Goal: Information Seeking & Learning: Learn about a topic

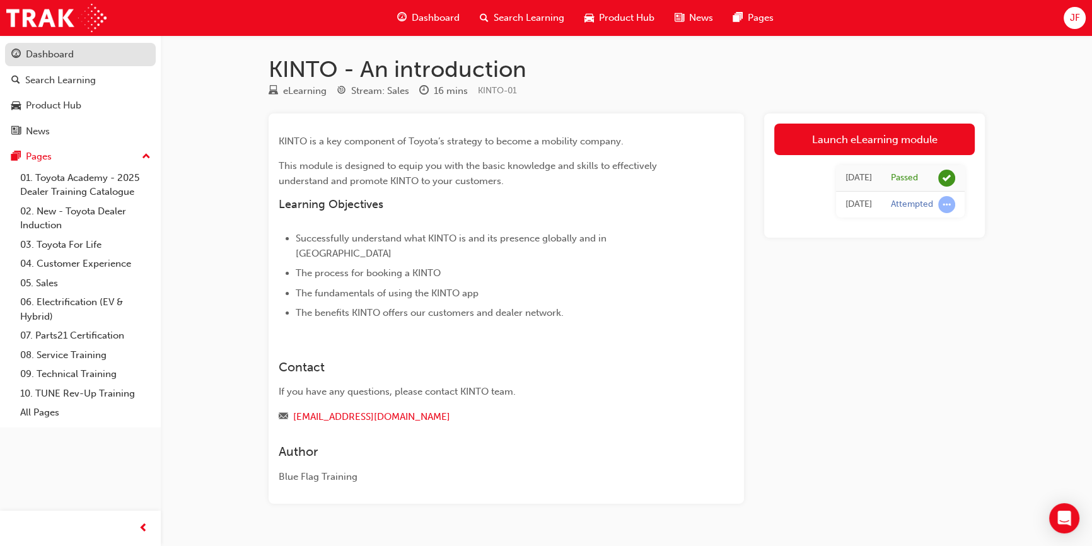
click at [75, 57] on div "Dashboard" at bounding box center [80, 55] width 138 height 16
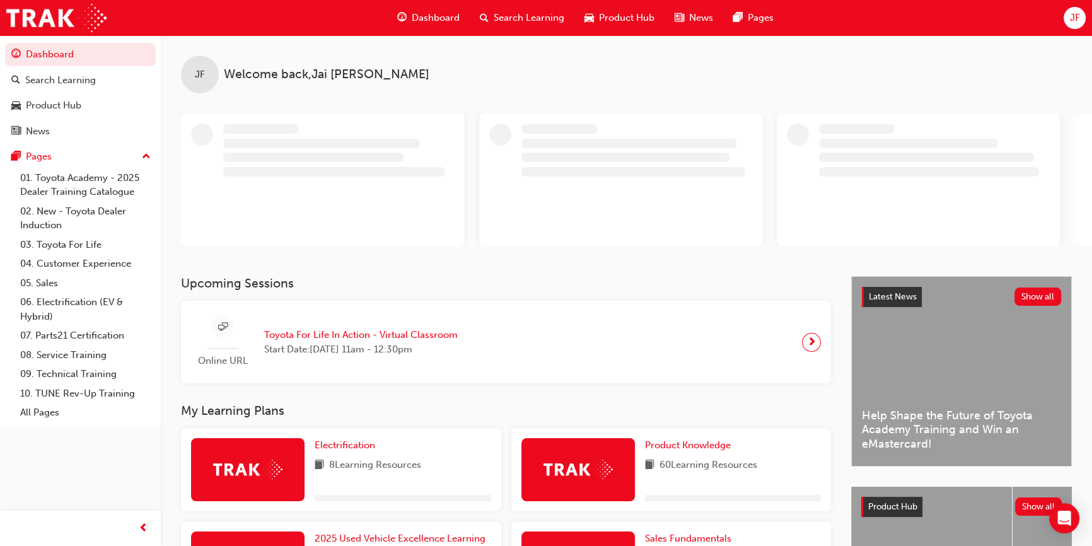
scroll to position [171, 0]
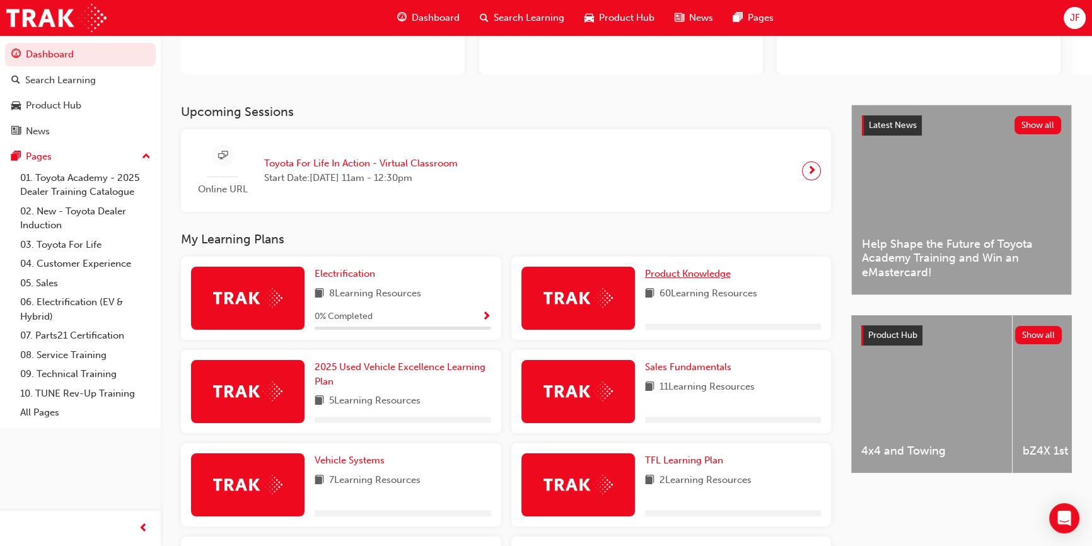
click at [665, 272] on span "Product Knowledge" at bounding box center [688, 273] width 86 height 11
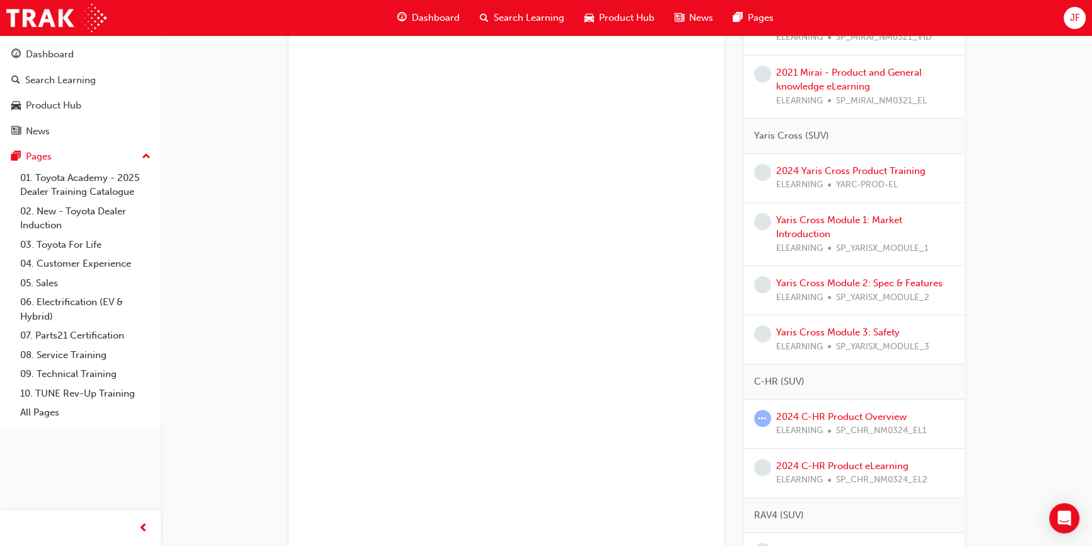
scroll to position [458, 0]
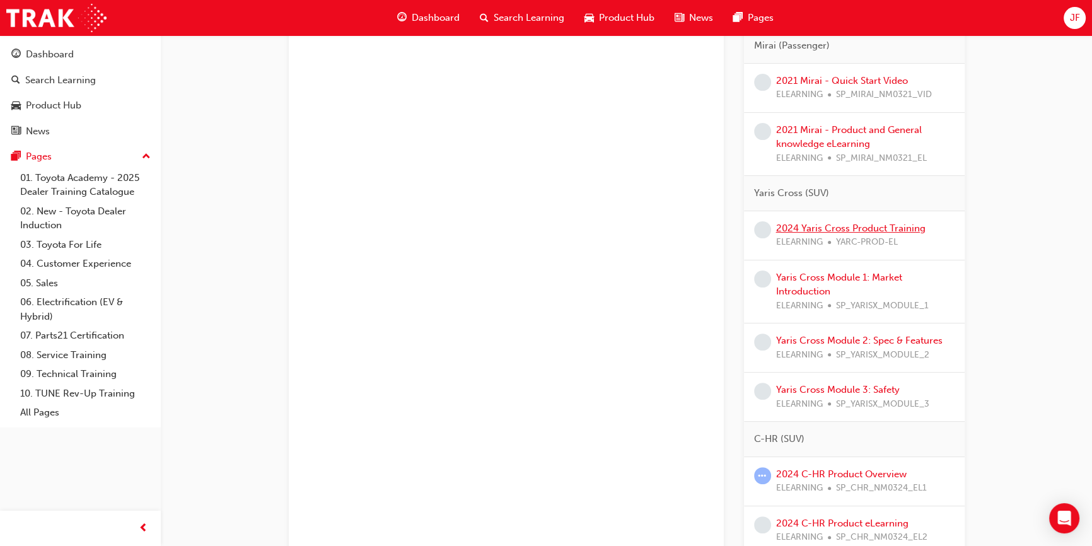
click at [840, 231] on link "2024 Yaris Cross Product Training" at bounding box center [850, 227] width 149 height 11
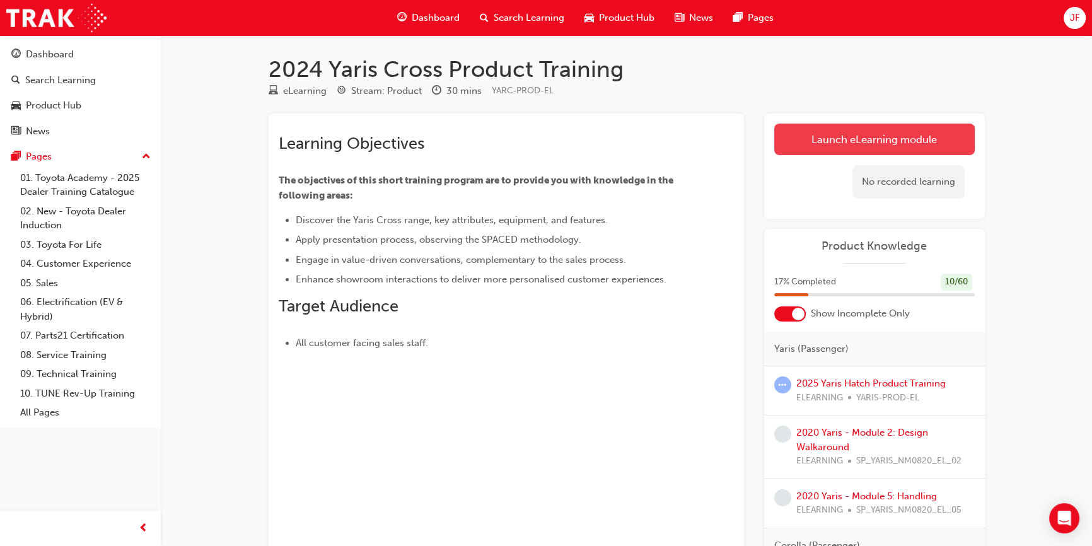
click at [843, 140] on link "Launch eLearning module" at bounding box center [874, 140] width 200 height 32
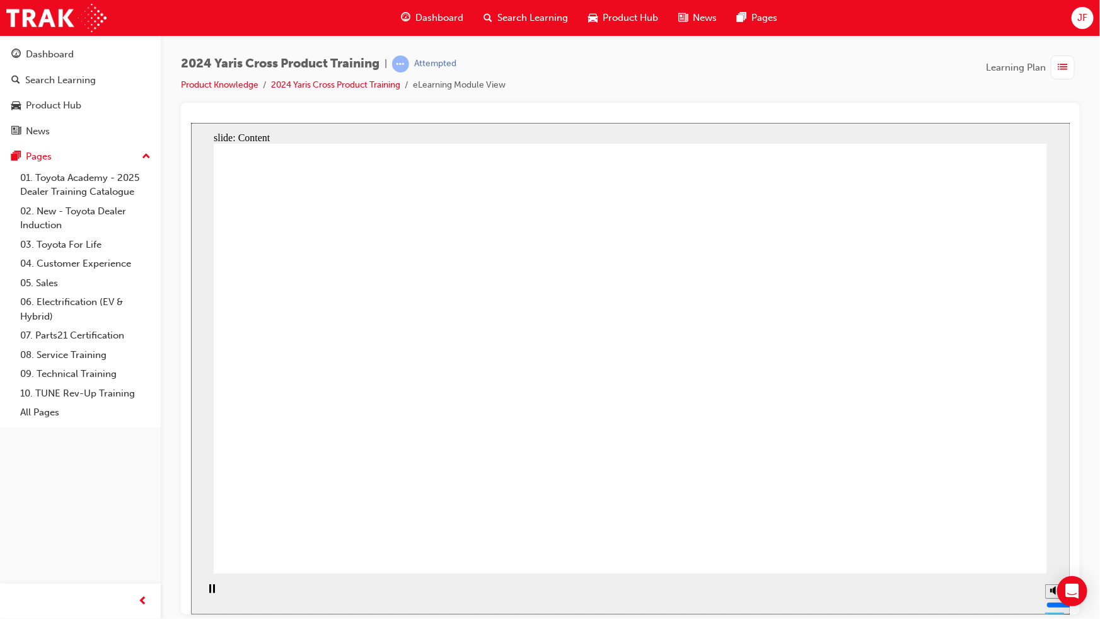
drag, startPoint x: 381, startPoint y: 296, endPoint x: 372, endPoint y: 359, distance: 63.0
drag, startPoint x: 371, startPoint y: 384, endPoint x: 369, endPoint y: 433, distance: 49.2
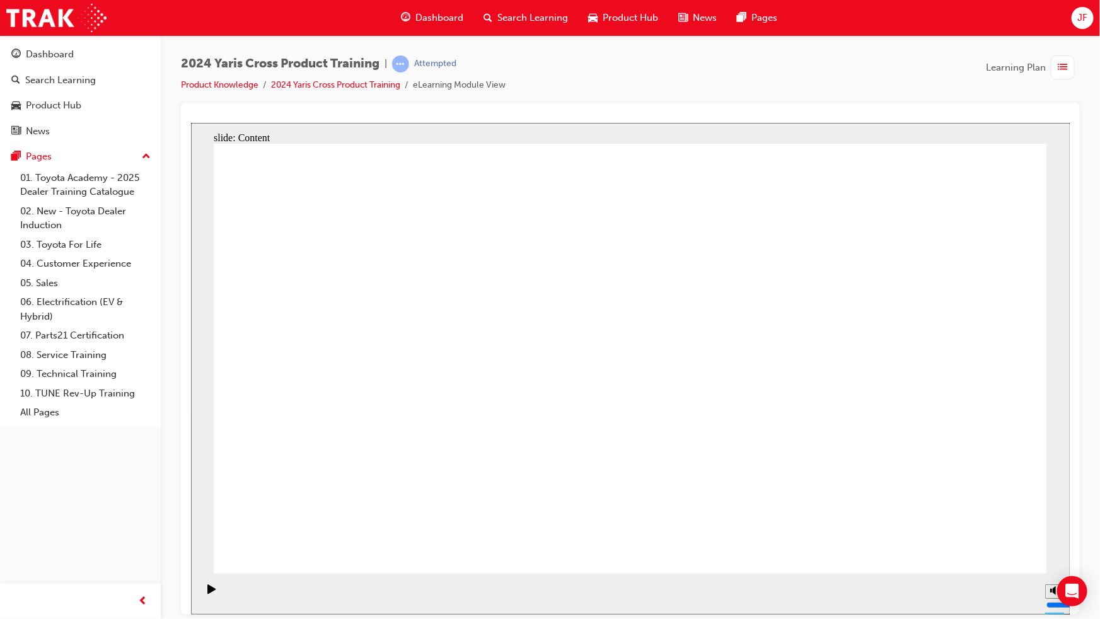
drag, startPoint x: 321, startPoint y: 387, endPoint x: 327, endPoint y: 395, distance: 10.3
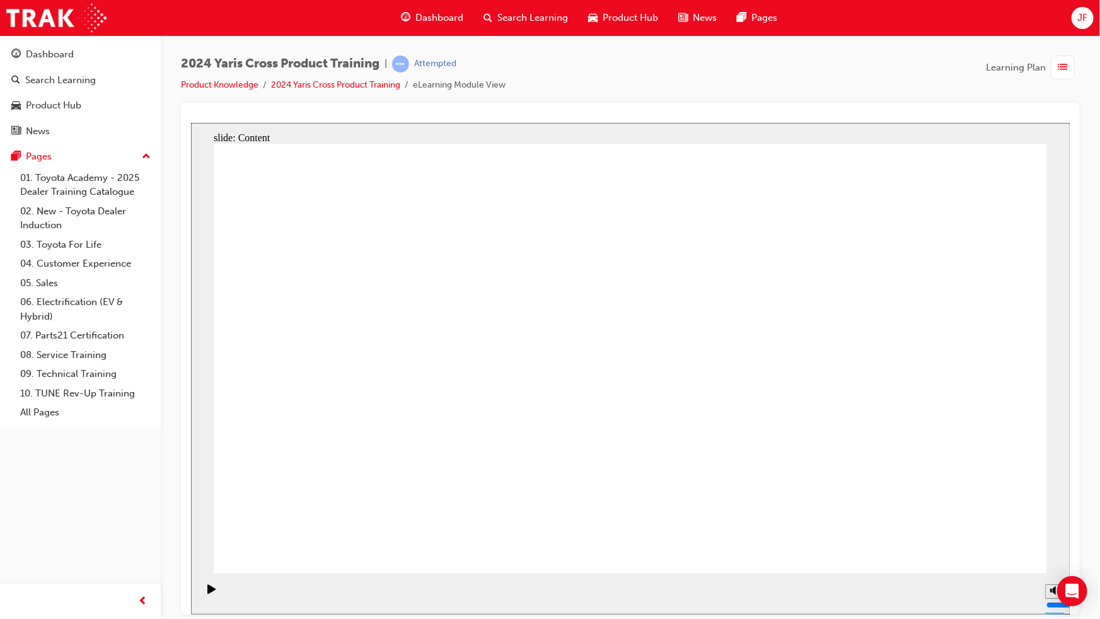
drag, startPoint x: 795, startPoint y: 306, endPoint x: 792, endPoint y: 384, distance: 78.2
drag, startPoint x: 792, startPoint y: 388, endPoint x: 801, endPoint y: 374, distance: 15.9
drag, startPoint x: 880, startPoint y: 284, endPoint x: 886, endPoint y: 350, distance: 67.0
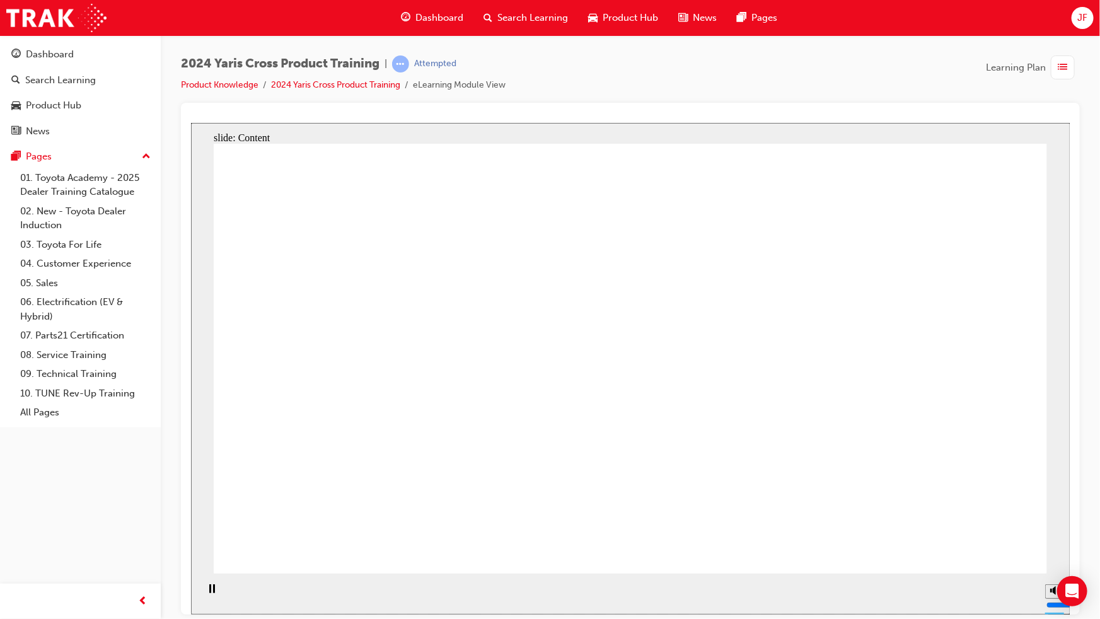
drag, startPoint x: 853, startPoint y: 287, endPoint x: 886, endPoint y: 294, distance: 32.9
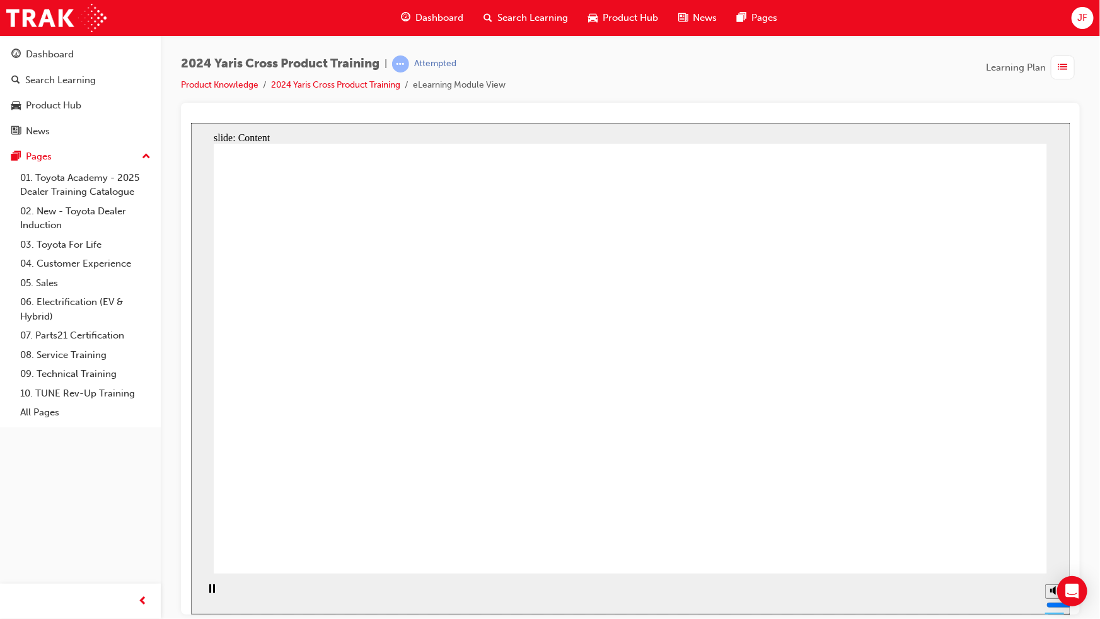
drag, startPoint x: 751, startPoint y: 231, endPoint x: 921, endPoint y: 230, distance: 170.8
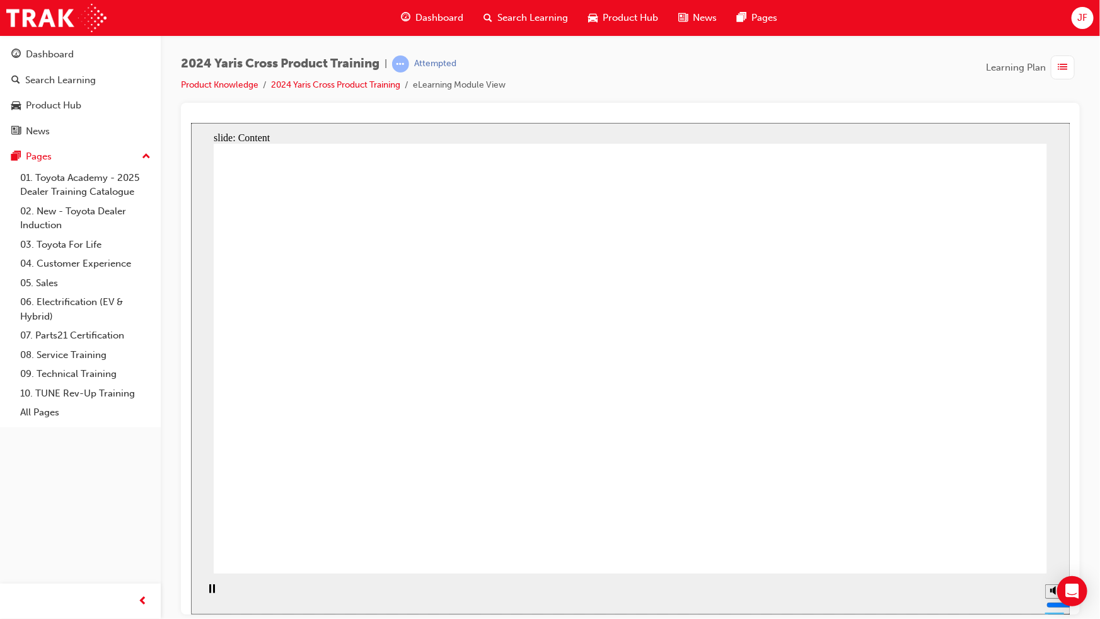
drag, startPoint x: 354, startPoint y: 366, endPoint x: 359, endPoint y: 340, distance: 26.5
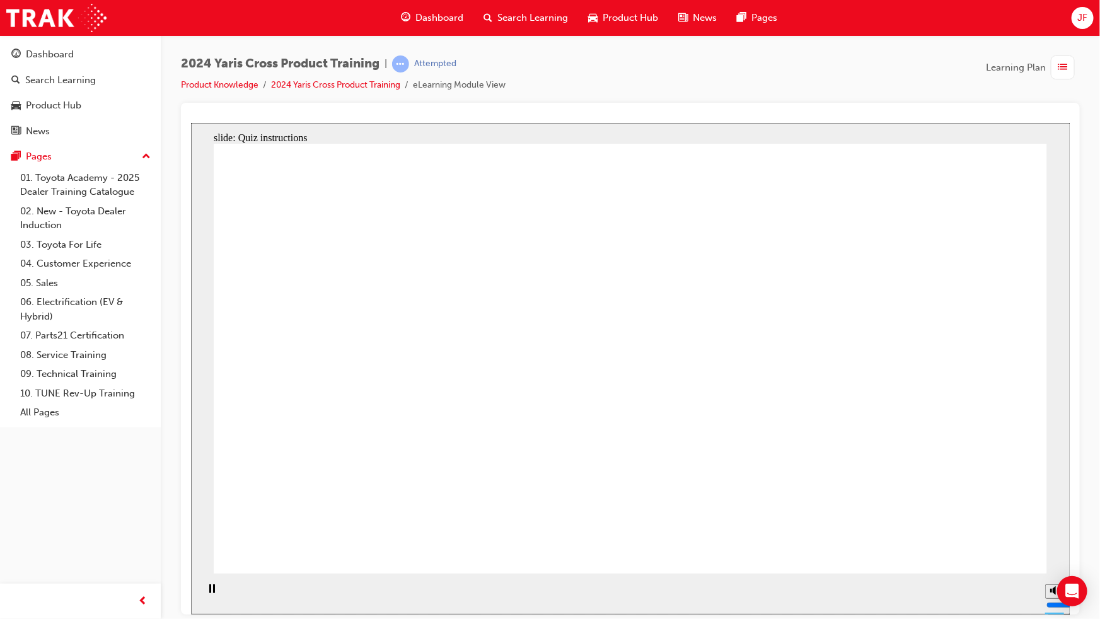
radio input "true"
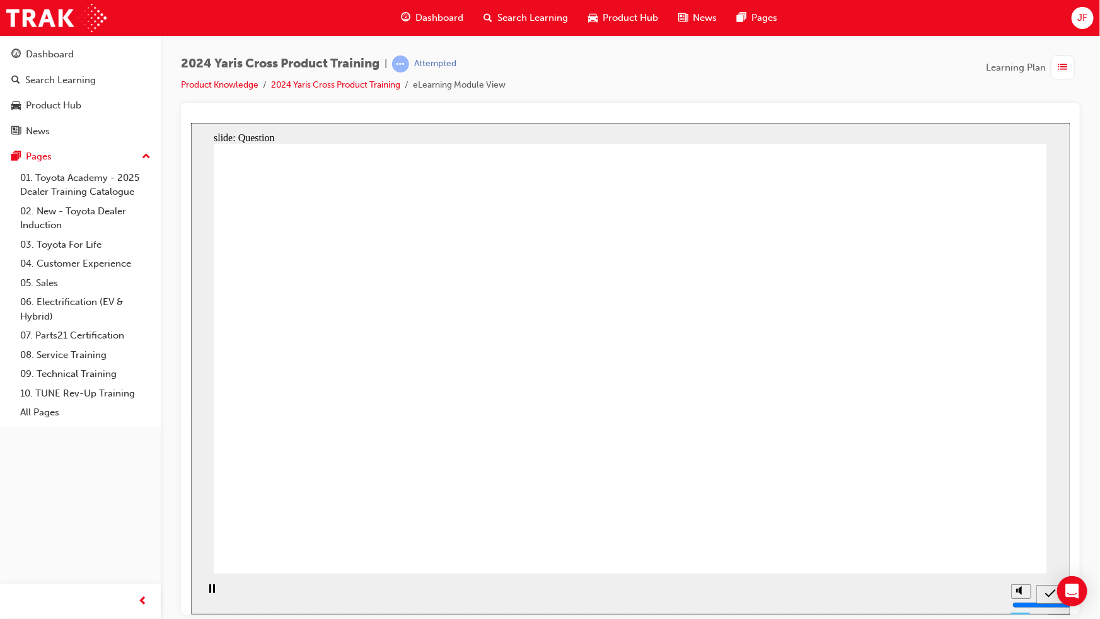
radio input "false"
radio input "true"
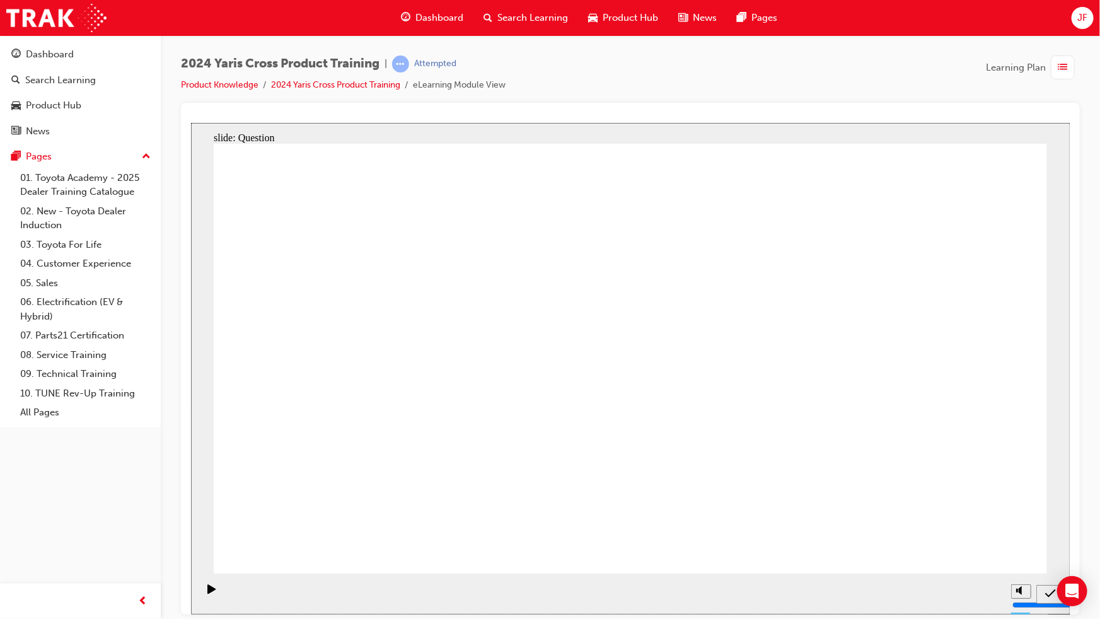
checkbox input "true"
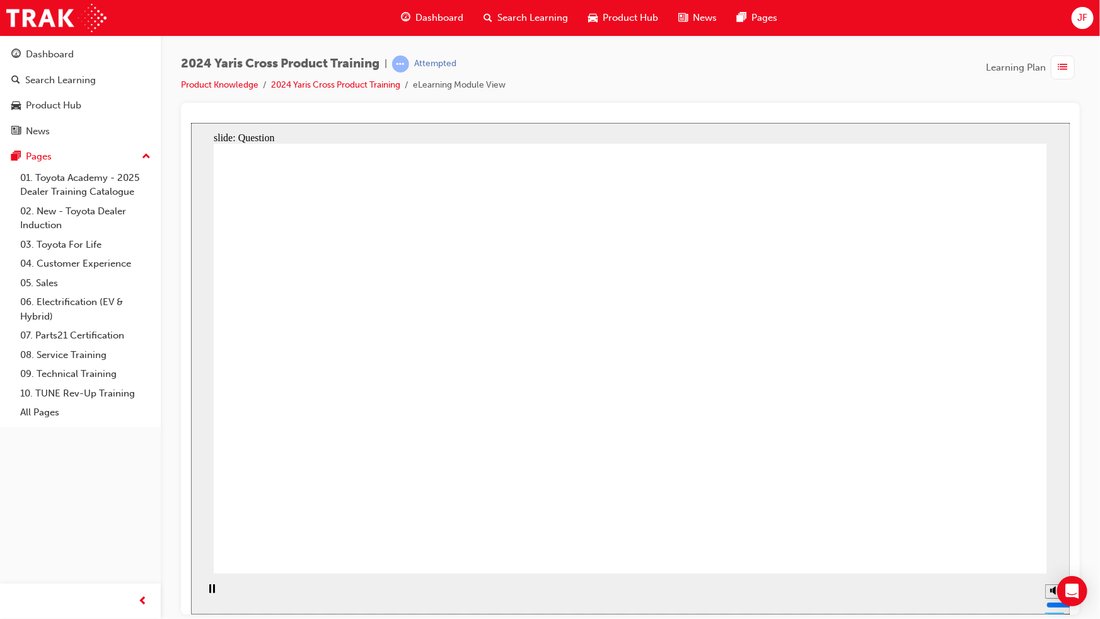
radio input "true"
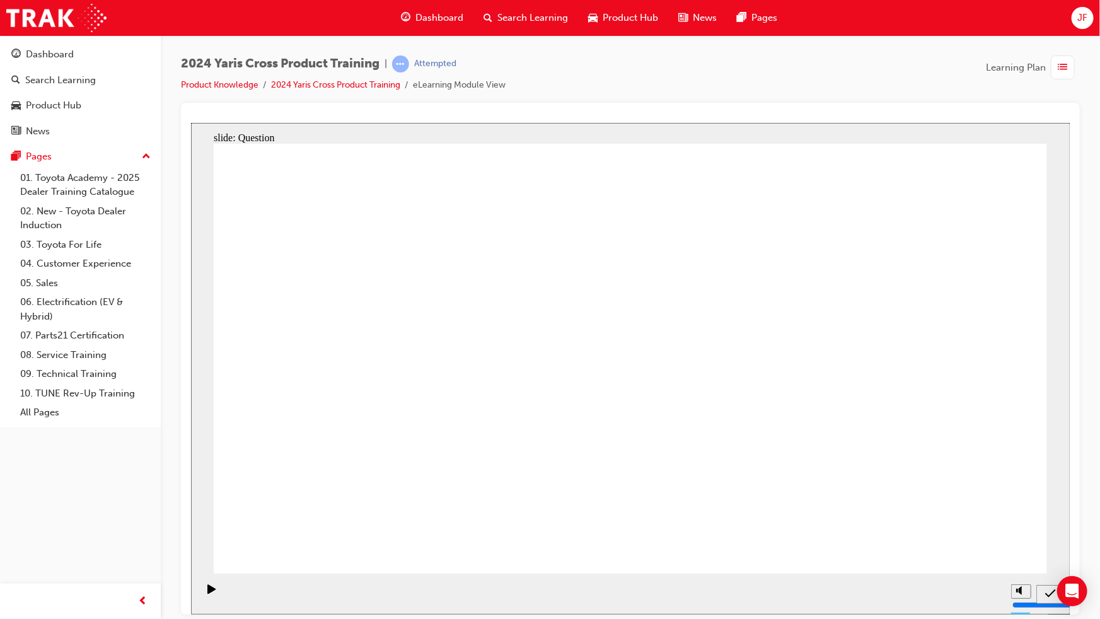
drag, startPoint x: 419, startPoint y: 433, endPoint x: 348, endPoint y: 315, distance: 137.7
drag, startPoint x: 415, startPoint y: 421, endPoint x: 391, endPoint y: 337, distance: 87.2
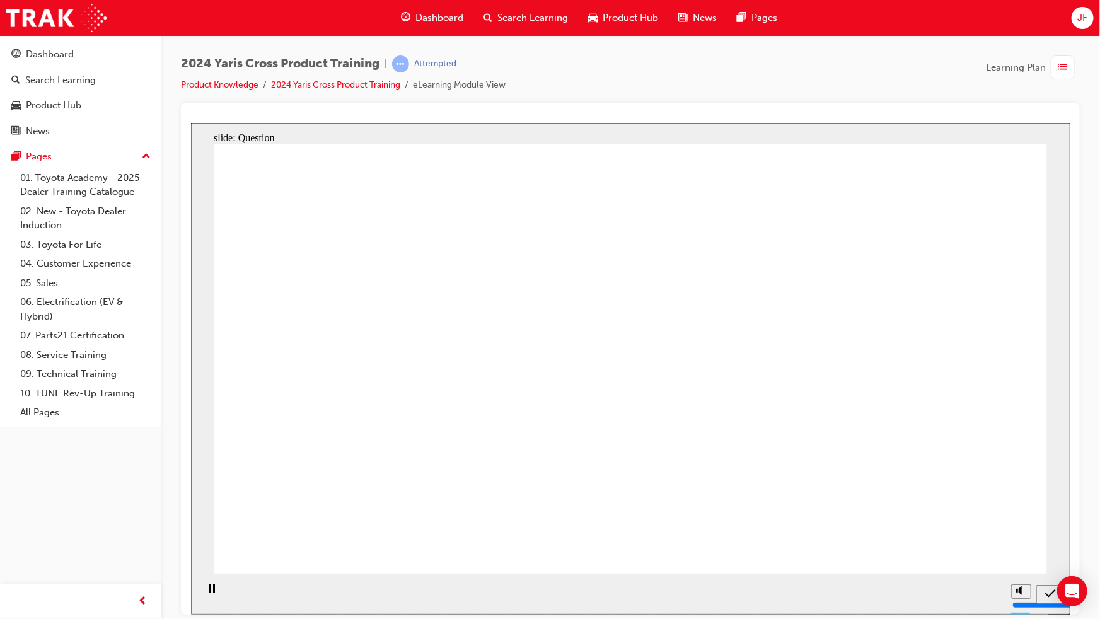
drag, startPoint x: 391, startPoint y: 337, endPoint x: 446, endPoint y: 404, distance: 86.4
drag, startPoint x: 524, startPoint y: 458, endPoint x: 546, endPoint y: 478, distance: 30.4
drag, startPoint x: 670, startPoint y: 372, endPoint x: 692, endPoint y: 470, distance: 100.2
drag, startPoint x: 848, startPoint y: 355, endPoint x: 838, endPoint y: 480, distance: 125.2
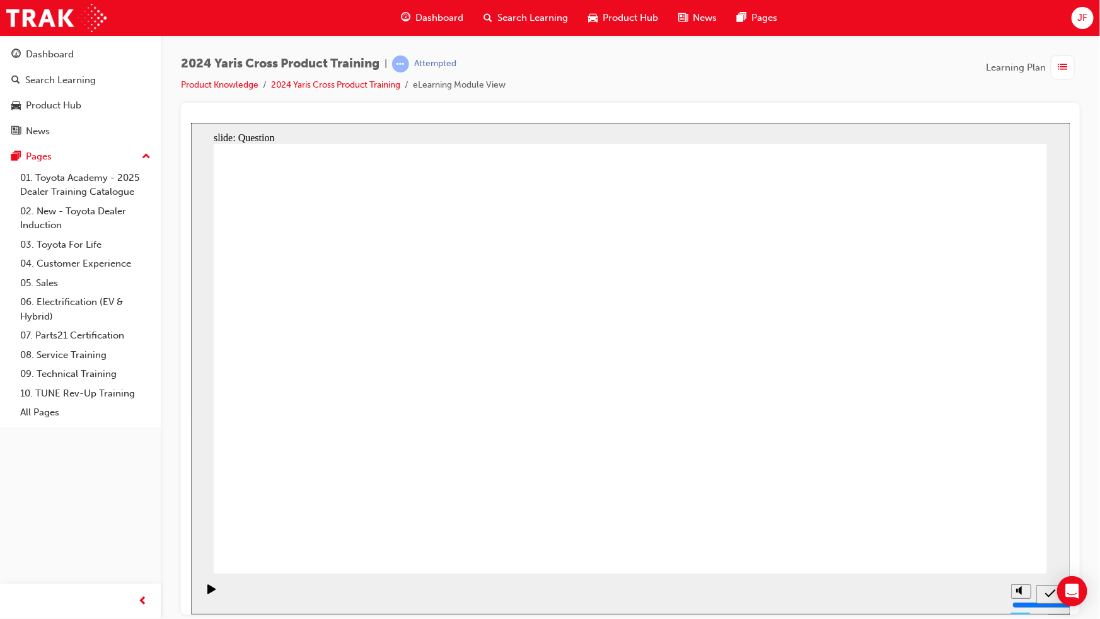
radio input "true"
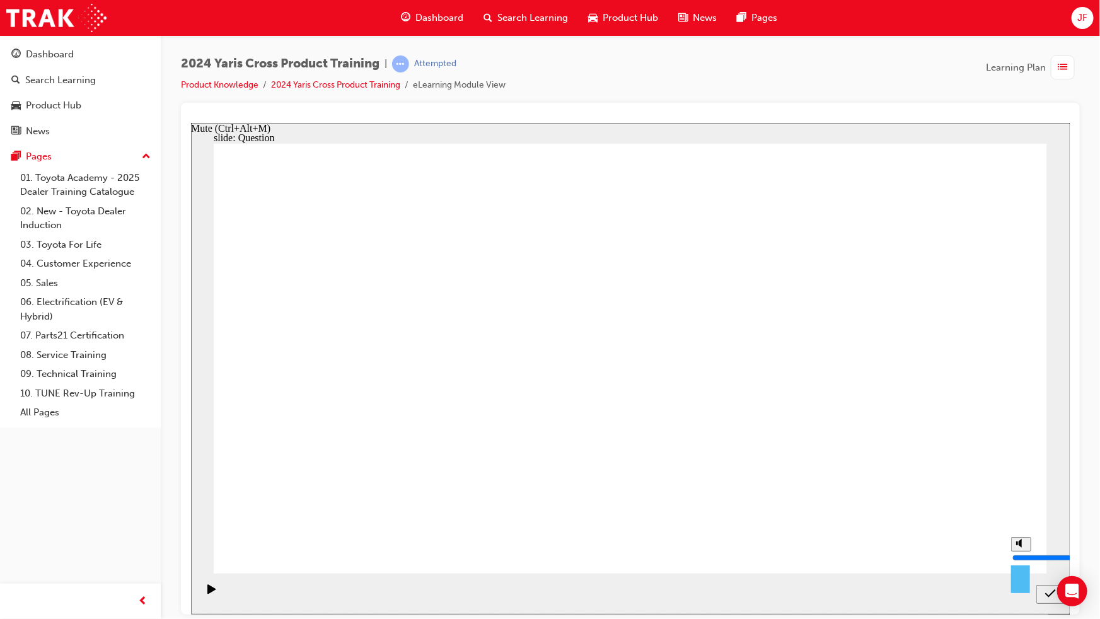
radio input "true"
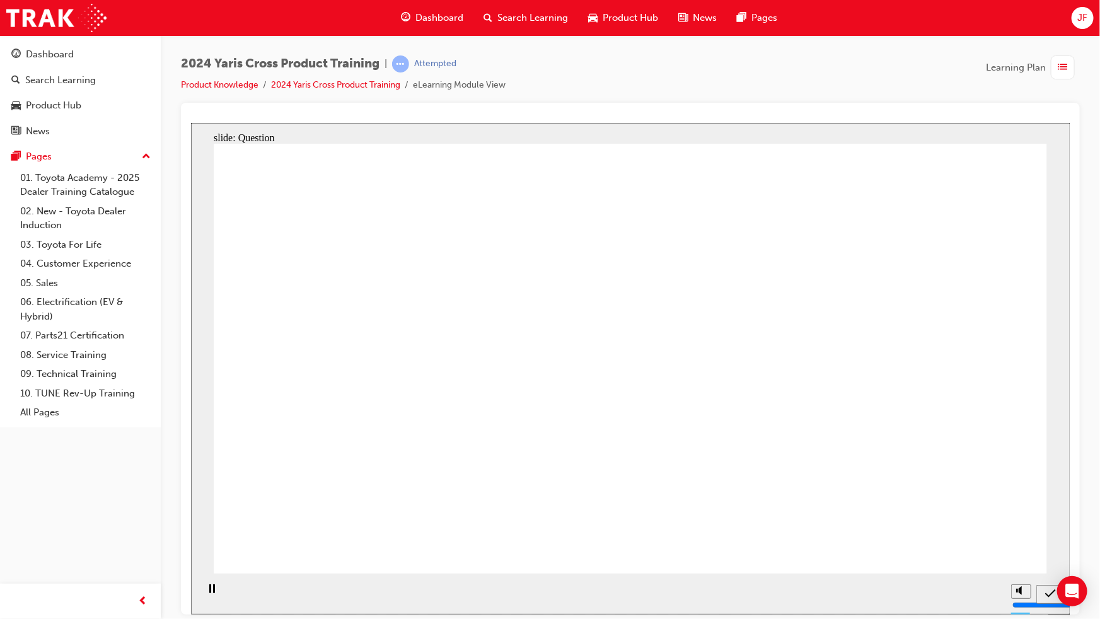
checkbox input "true"
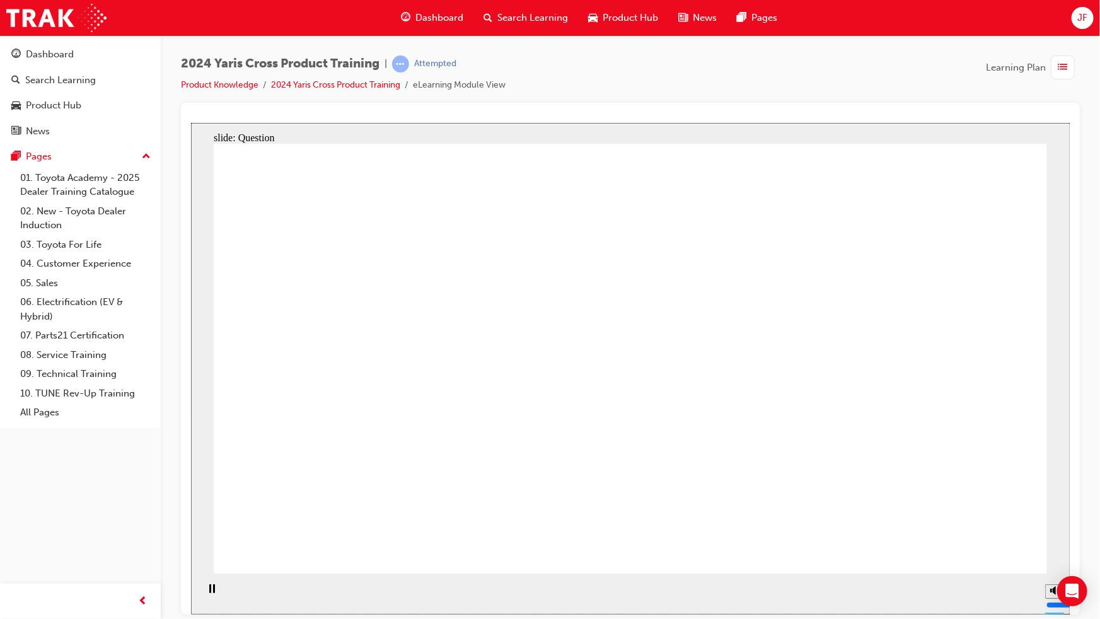
radio input "true"
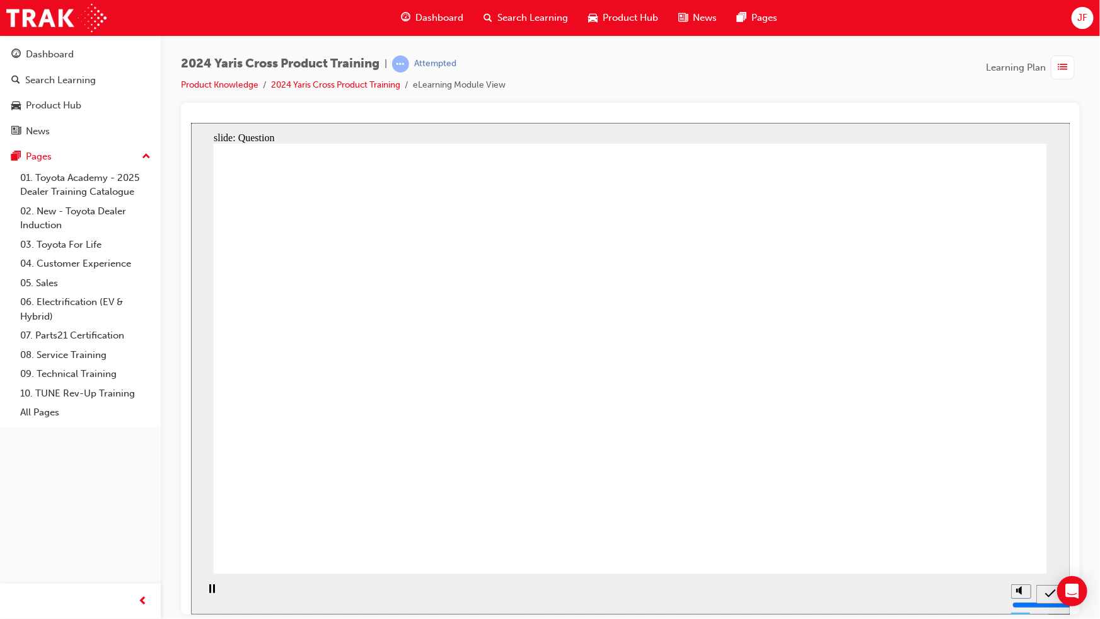
drag, startPoint x: 417, startPoint y: 487, endPoint x: 686, endPoint y: 279, distance: 340.1
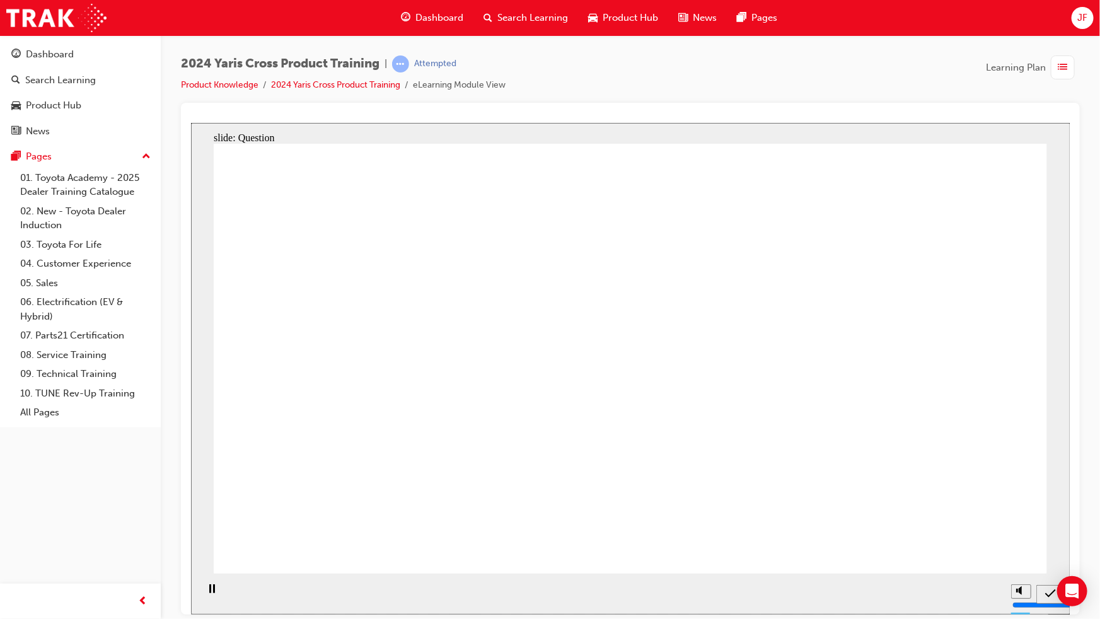
drag, startPoint x: 705, startPoint y: 322, endPoint x: 397, endPoint y: 467, distance: 340.6
drag, startPoint x: 912, startPoint y: 319, endPoint x: 591, endPoint y: 464, distance: 352.0
drag, startPoint x: 568, startPoint y: 321, endPoint x: 586, endPoint y: 364, distance: 46.6
drag, startPoint x: 352, startPoint y: 309, endPoint x: 702, endPoint y: 446, distance: 375.2
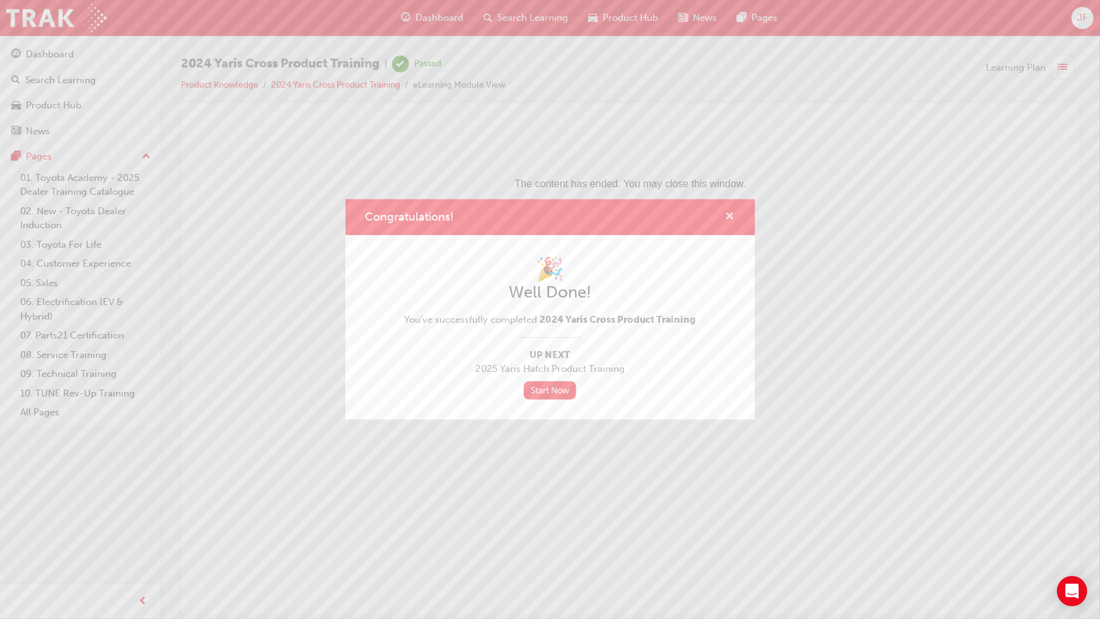
click at [733, 215] on span "cross-icon" at bounding box center [729, 217] width 9 height 11
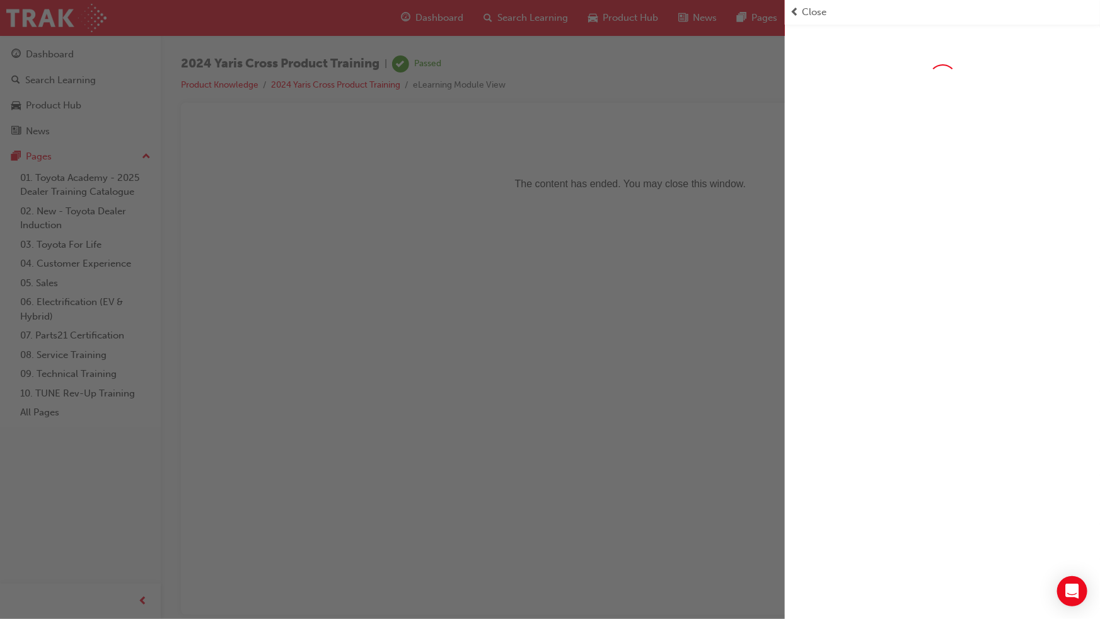
drag, startPoint x: 638, startPoint y: 175, endPoint x: 500, endPoint y: 7, distance: 217.2
click at [638, 175] on div "button" at bounding box center [392, 309] width 785 height 619
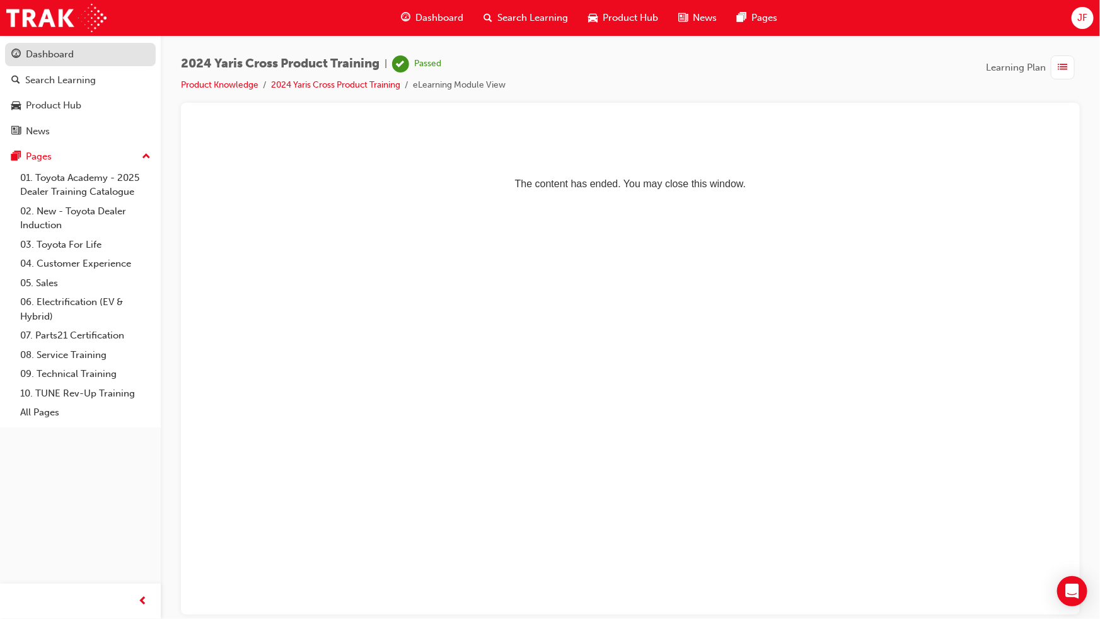
click at [46, 51] on div "Dashboard" at bounding box center [50, 54] width 48 height 14
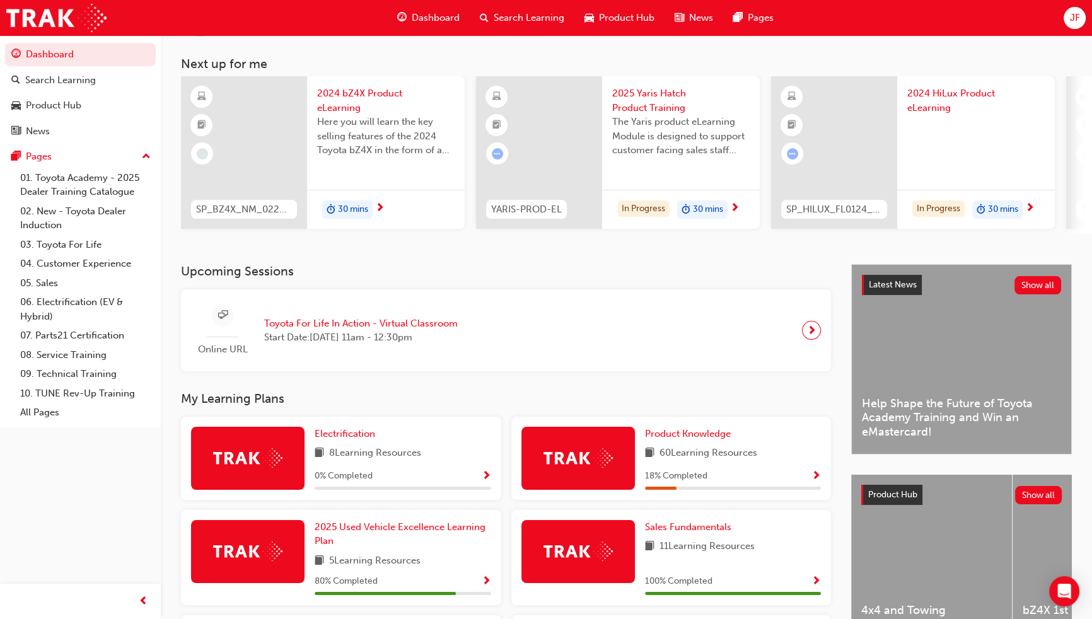
scroll to position [114, 0]
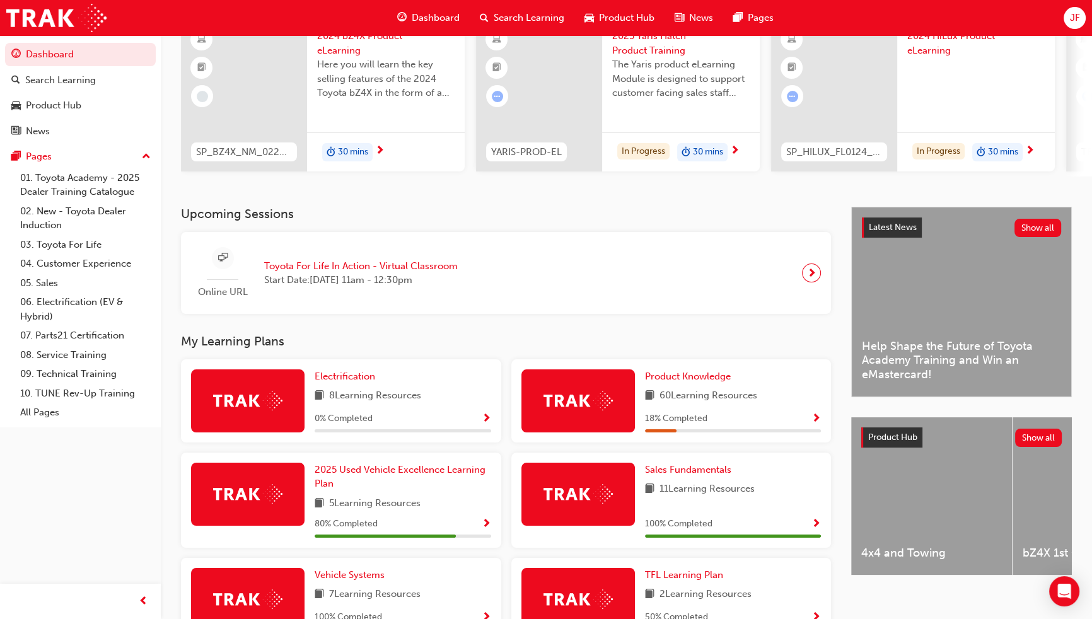
click at [674, 387] on div "Product Knowledge 60 Learning Resources 18 % Completed" at bounding box center [733, 400] width 176 height 63
click at [674, 382] on span "Product Knowledge" at bounding box center [688, 376] width 86 height 11
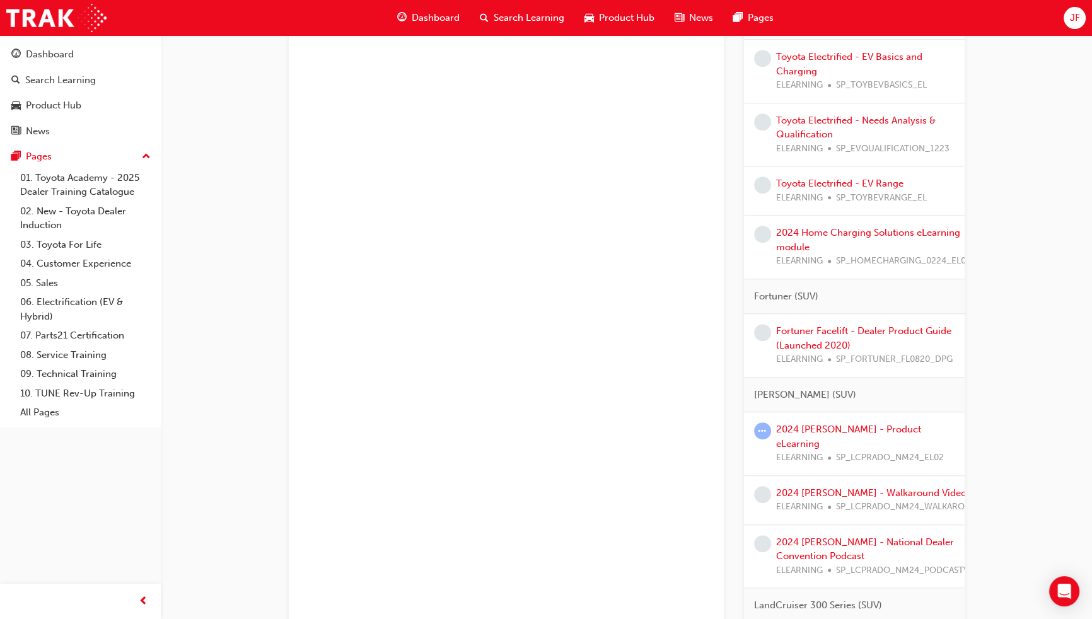
scroll to position [1491, 0]
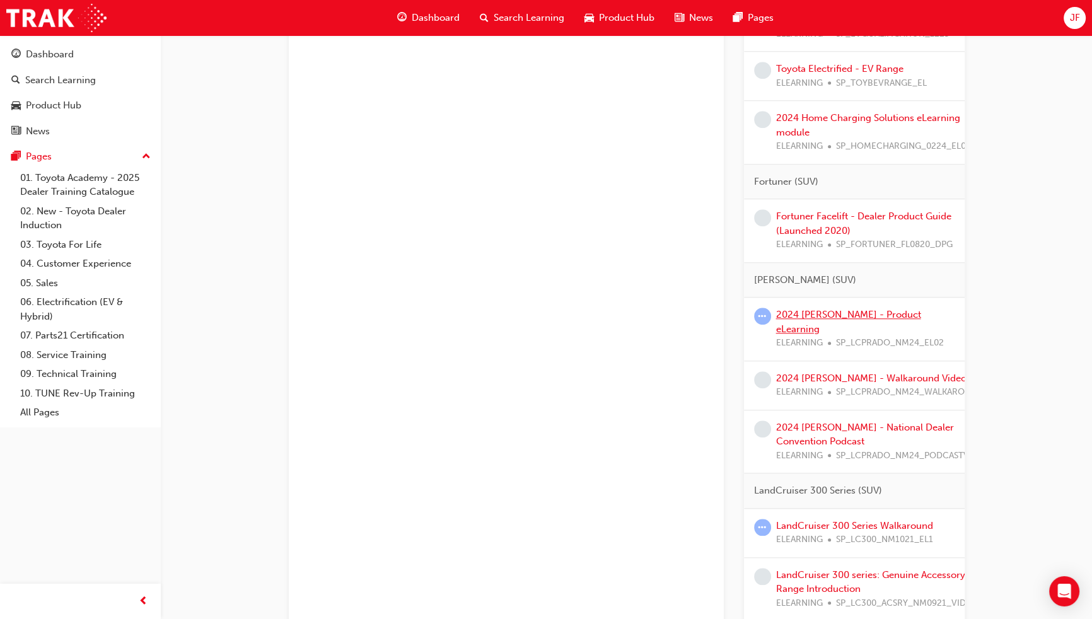
click at [813, 323] on link "2024 [PERSON_NAME] - Product eLearning" at bounding box center [848, 322] width 145 height 26
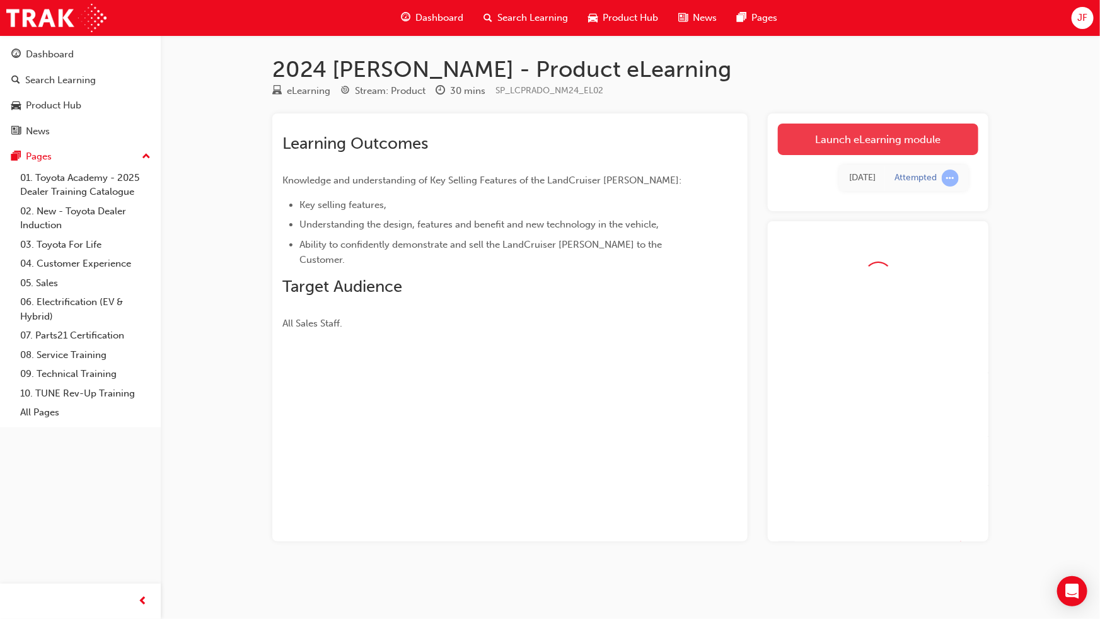
click at [821, 138] on link "Launch eLearning module" at bounding box center [878, 140] width 200 height 32
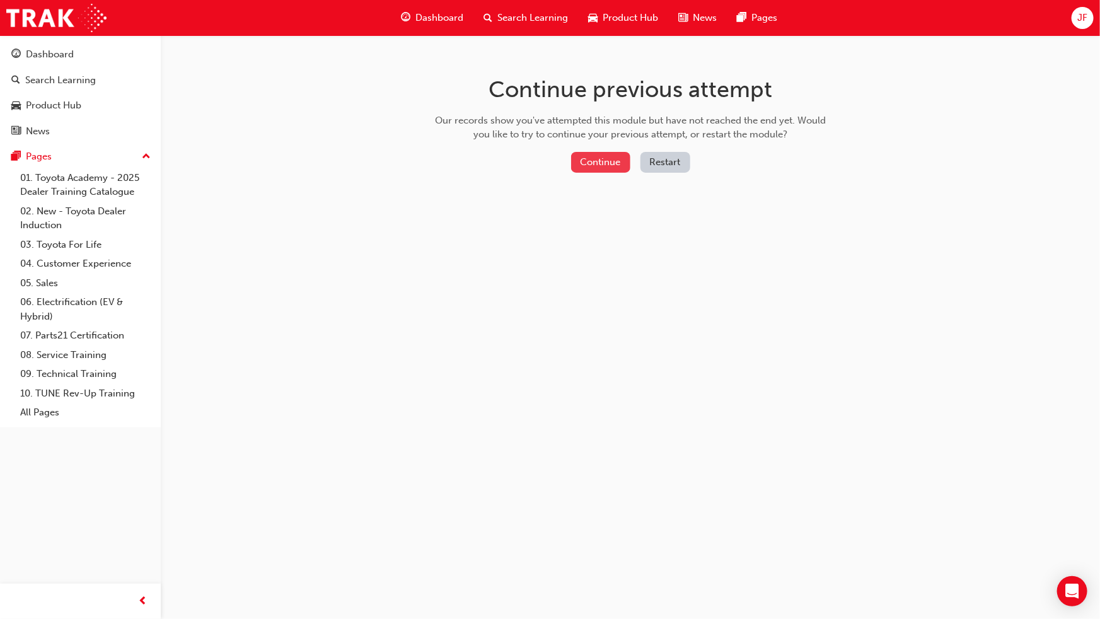
click at [595, 154] on button "Continue" at bounding box center [600, 162] width 59 height 21
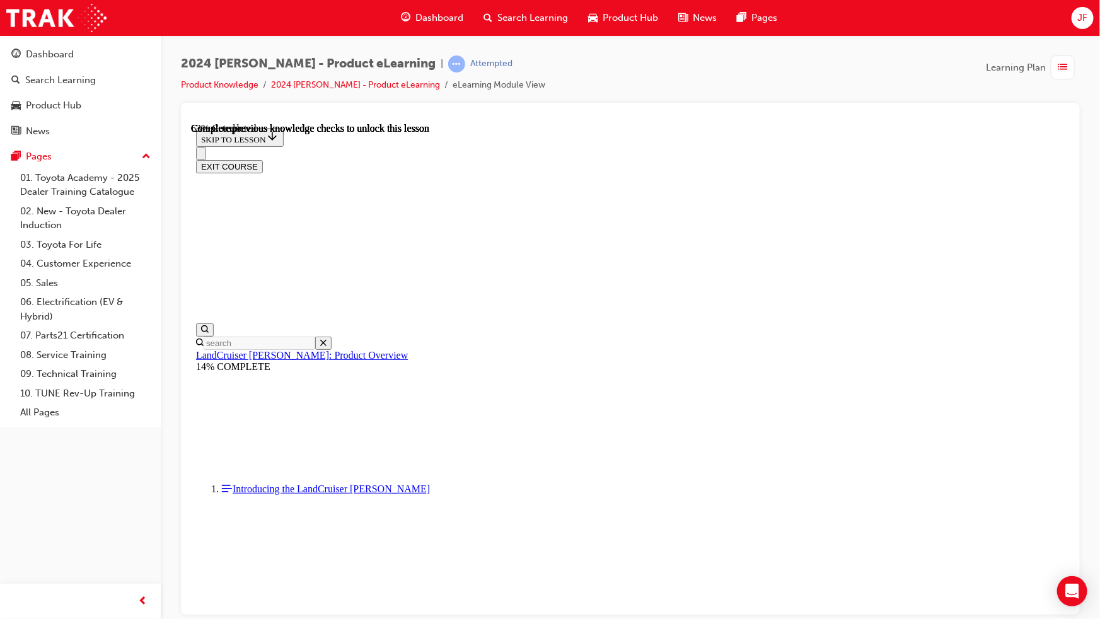
scroll to position [1720, 0]
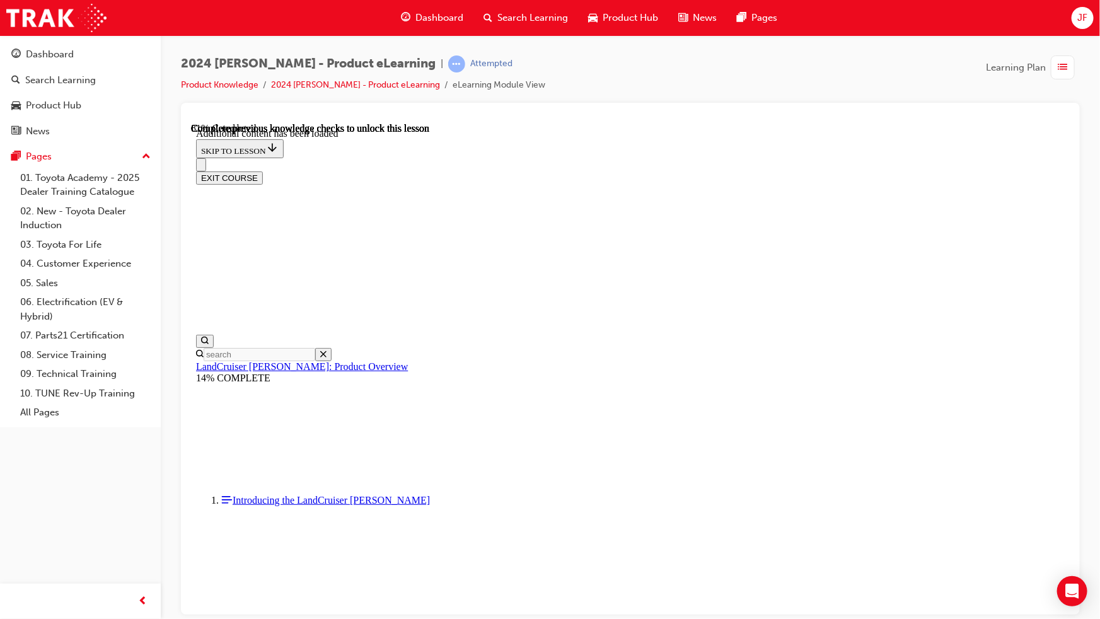
scroll to position [2101, 0]
radio input "true"
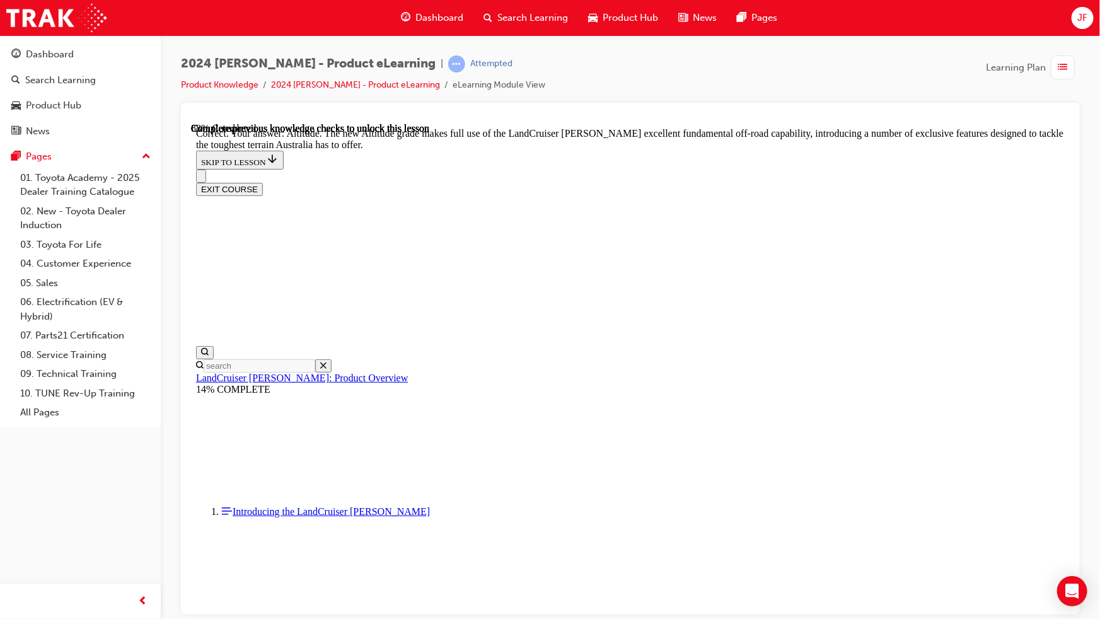
scroll to position [2846, 0]
checkbox input "true"
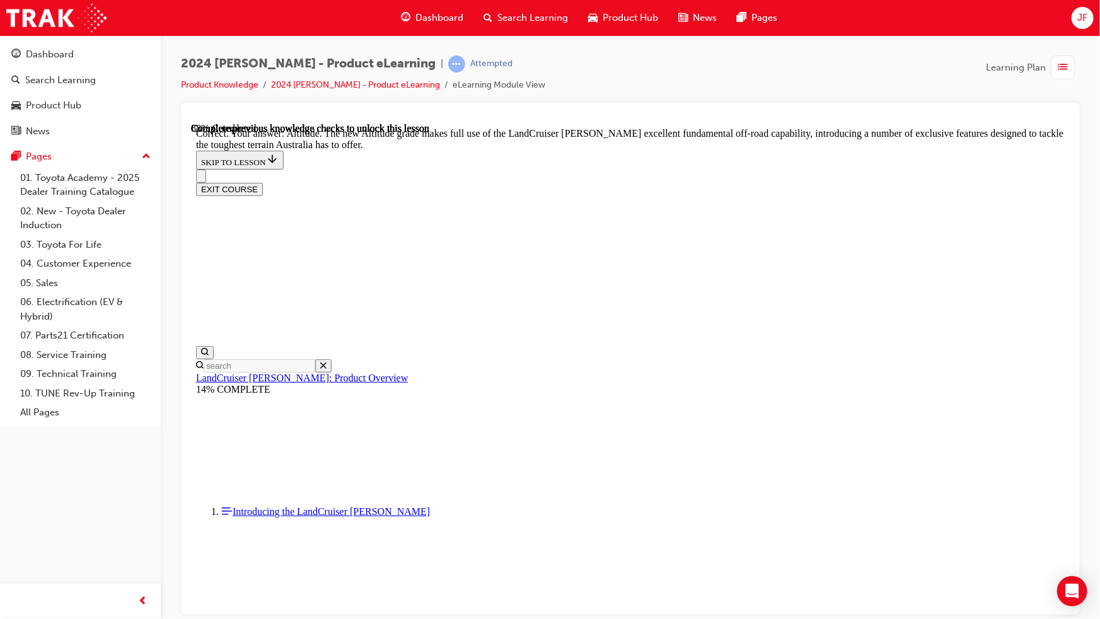
checkbox input "true"
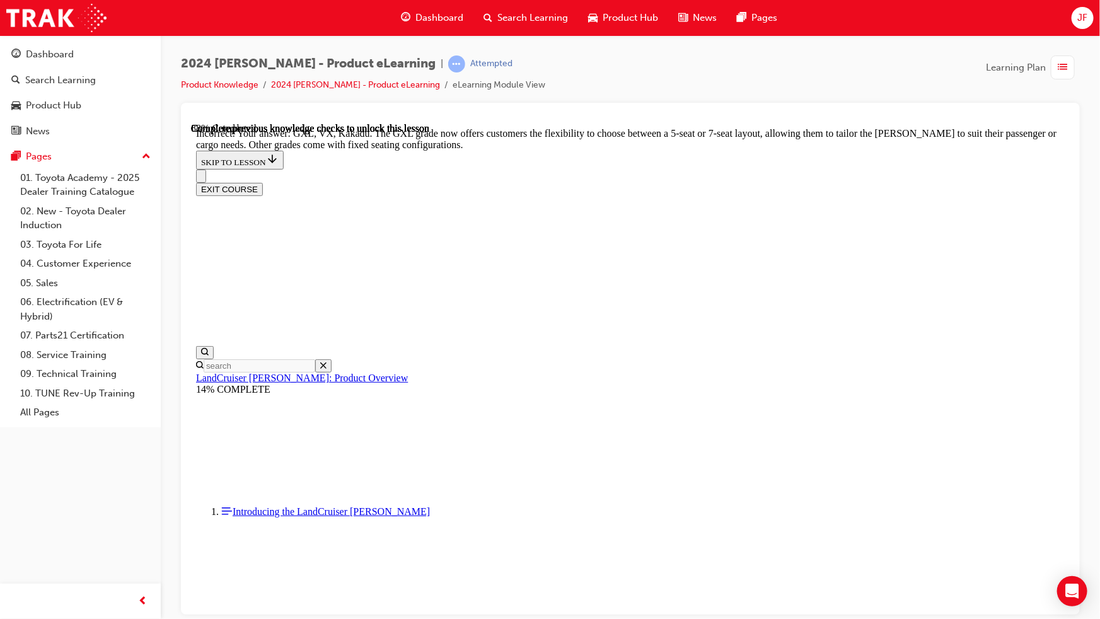
checkbox input "false"
checkbox input "true"
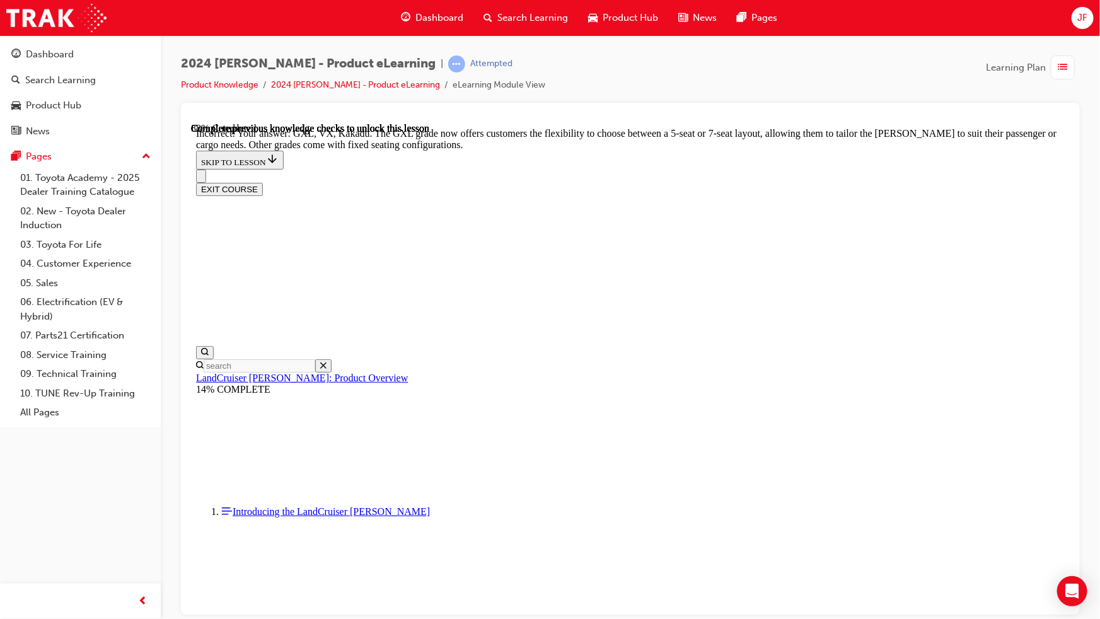
checkbox input "true"
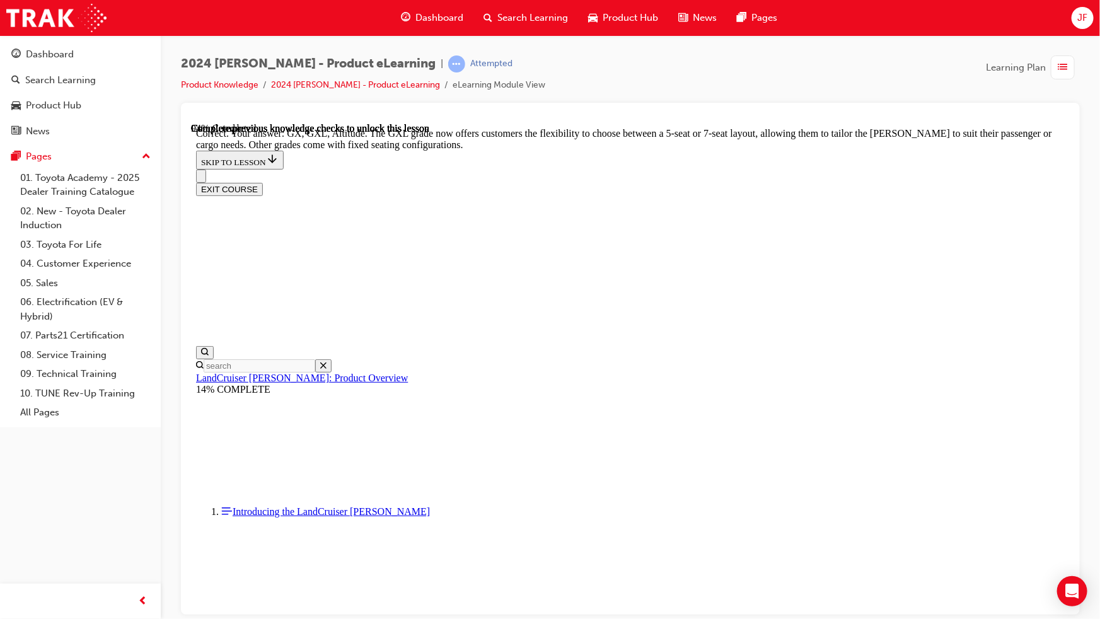
scroll to position [3158, 0]
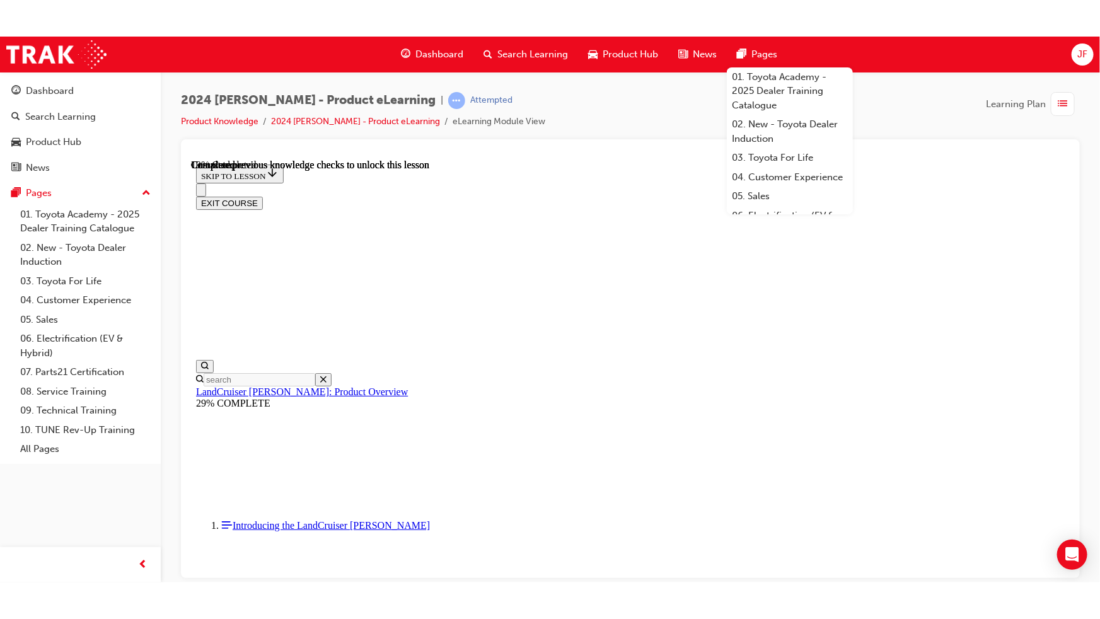
scroll to position [345, 0]
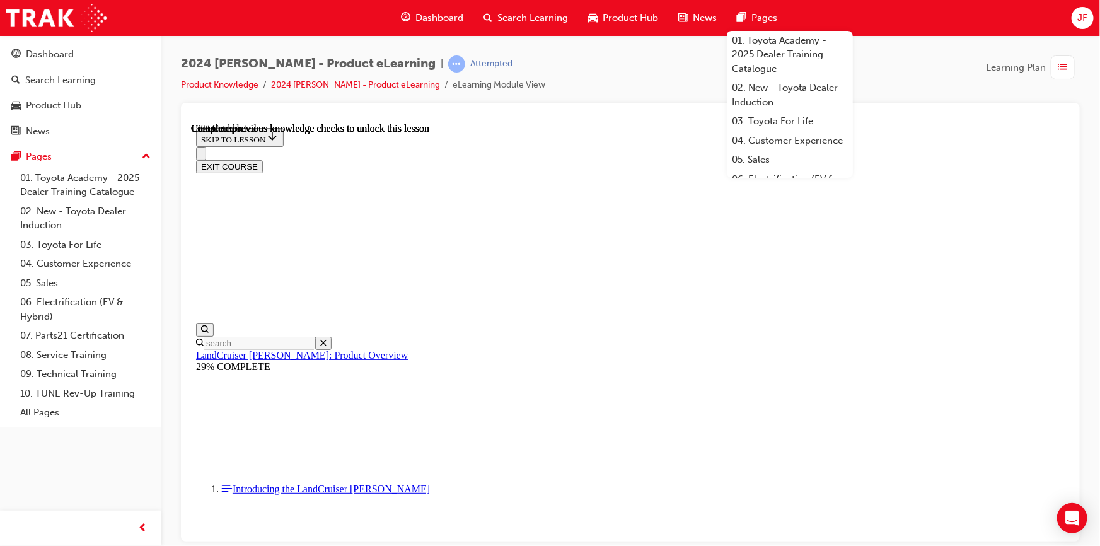
click at [942, 70] on div "2024 [PERSON_NAME] - Product eLearning | Attempted Product Knowledge 2024 [PERS…" at bounding box center [630, 78] width 899 height 47
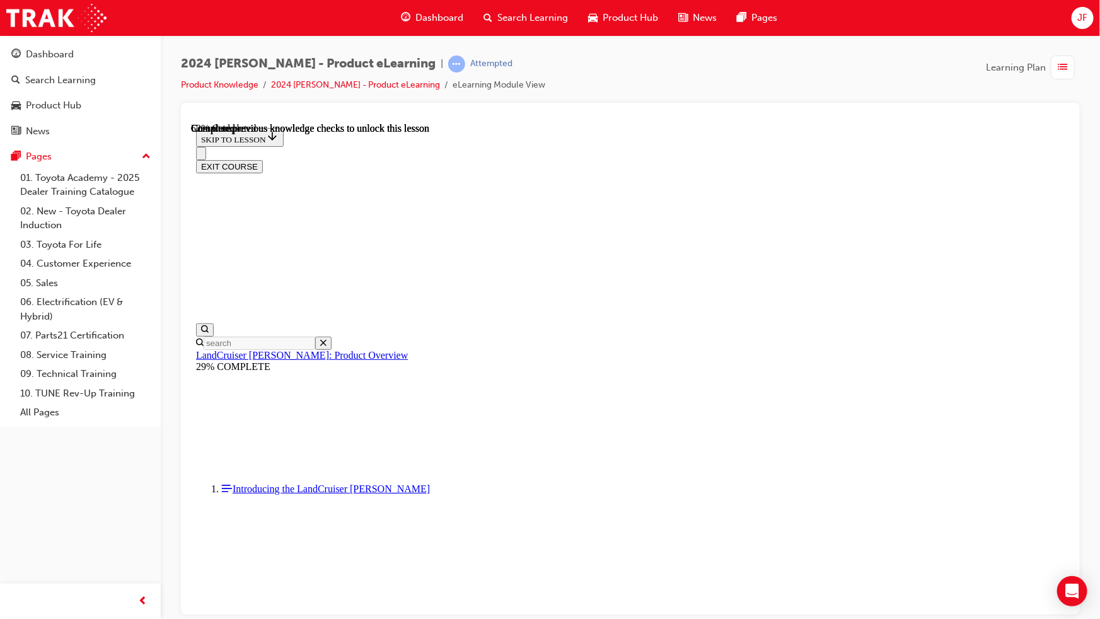
scroll to position [2579, 0]
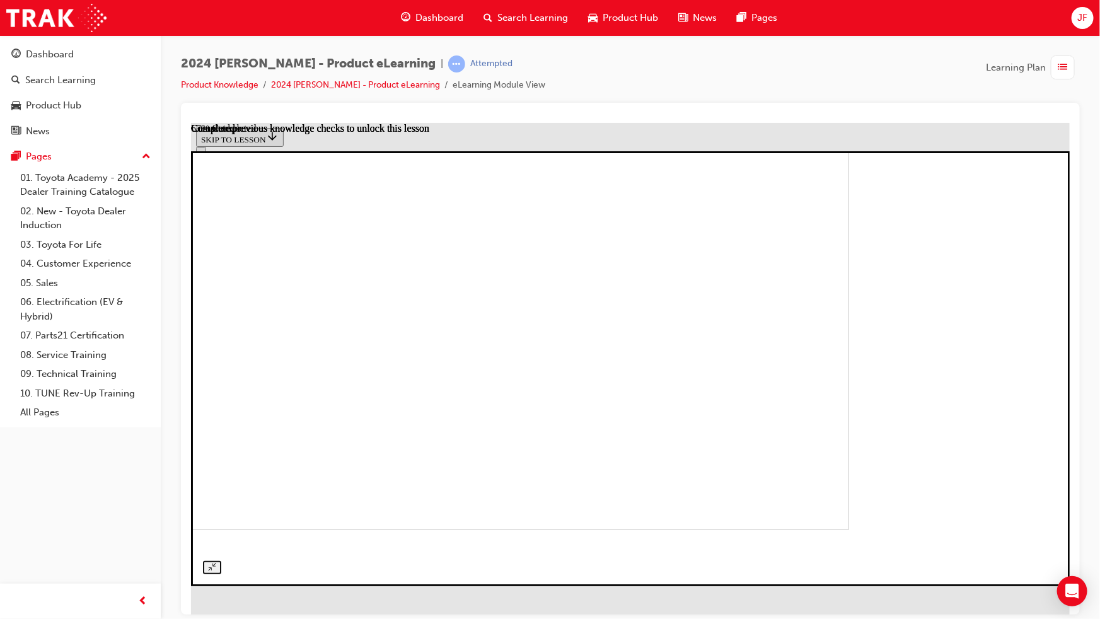
click at [535, 446] on img at bounding box center [407, 332] width 879 height 395
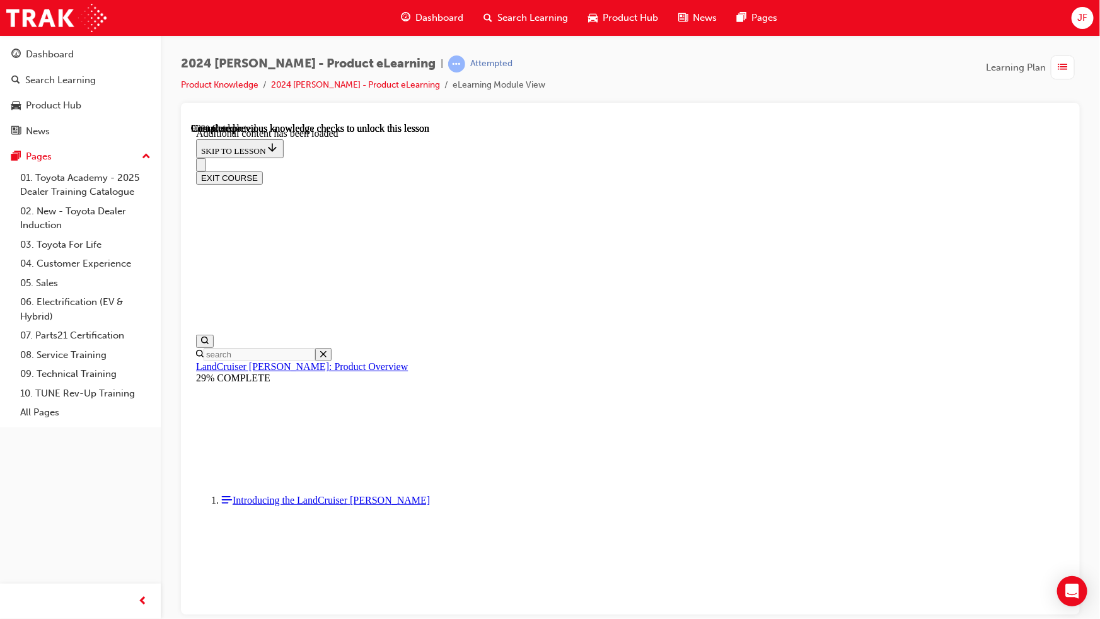
scroll to position [3129, 0]
radio input "true"
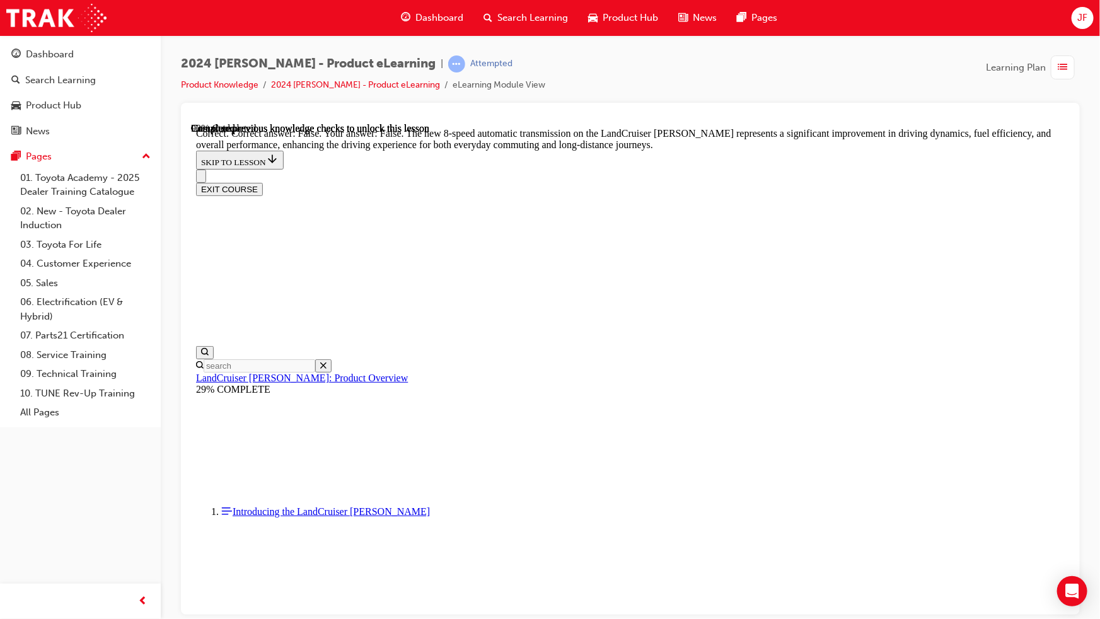
scroll to position [3645, 0]
radio input "true"
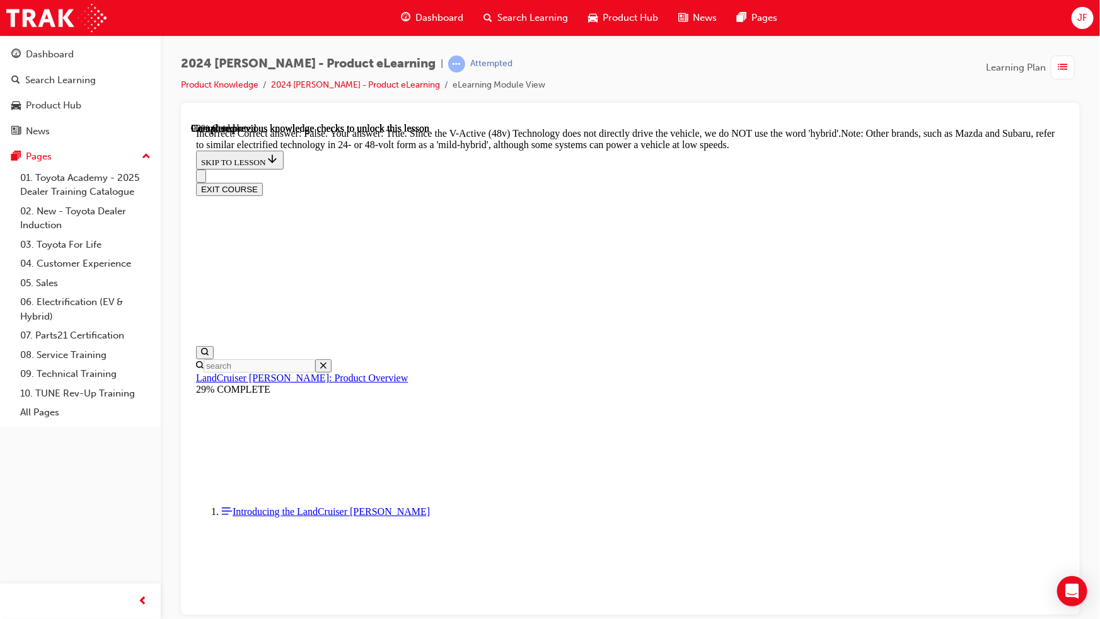
scroll to position [3874, 0]
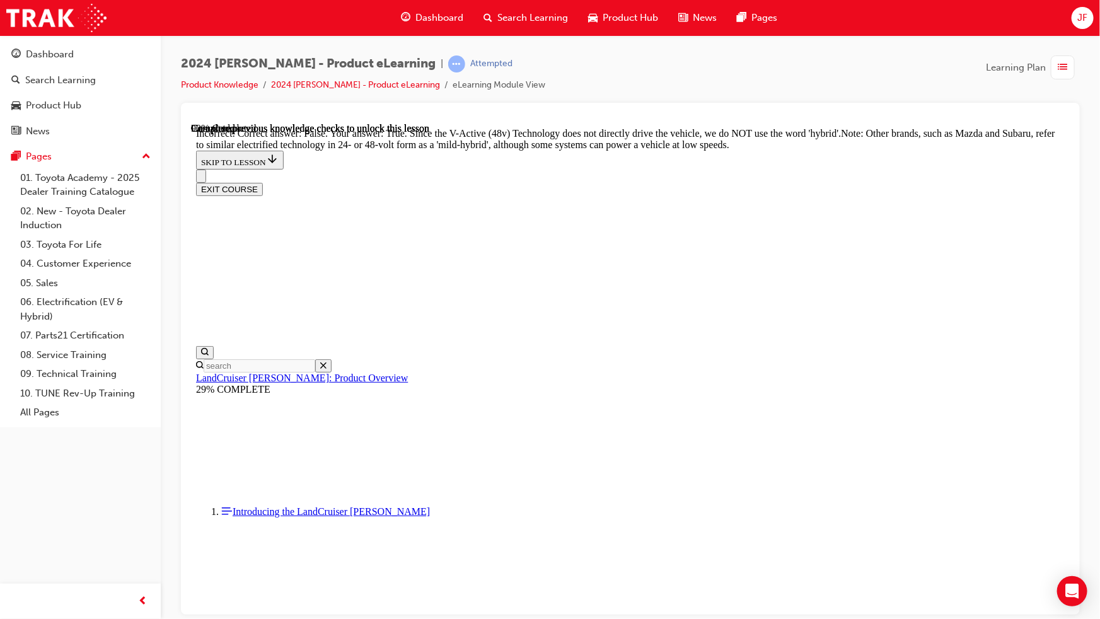
radio input "true"
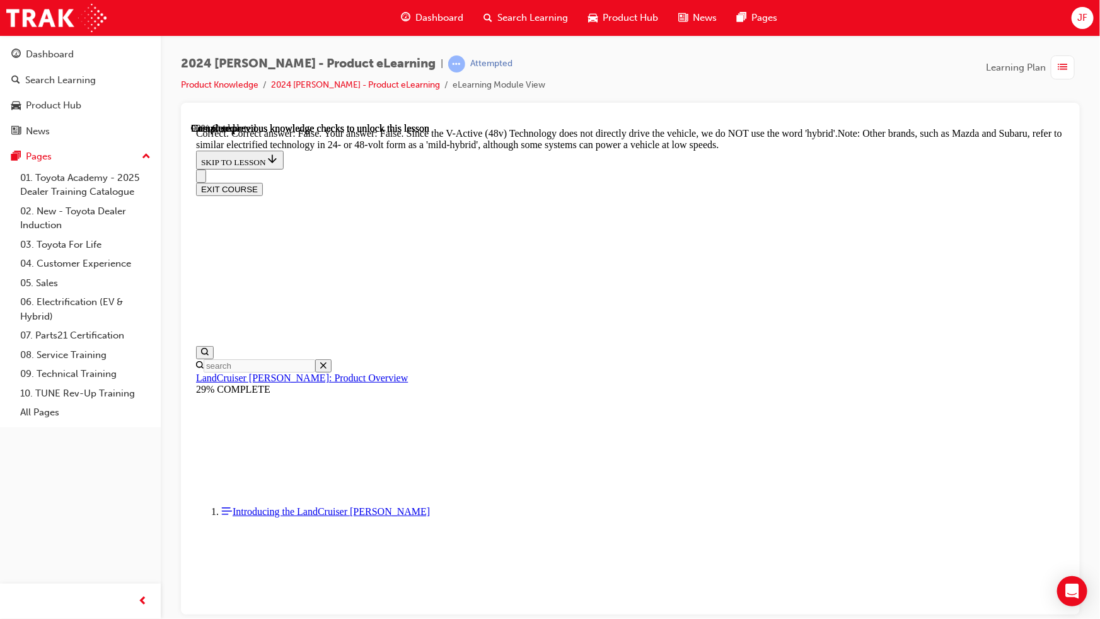
radio input "true"
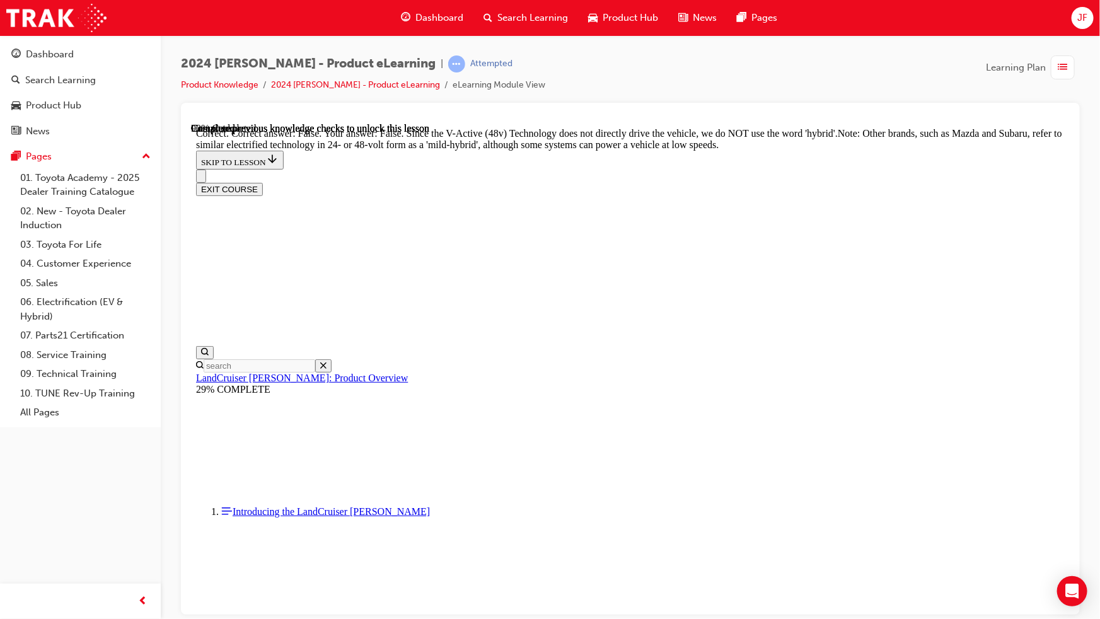
radio input "true"
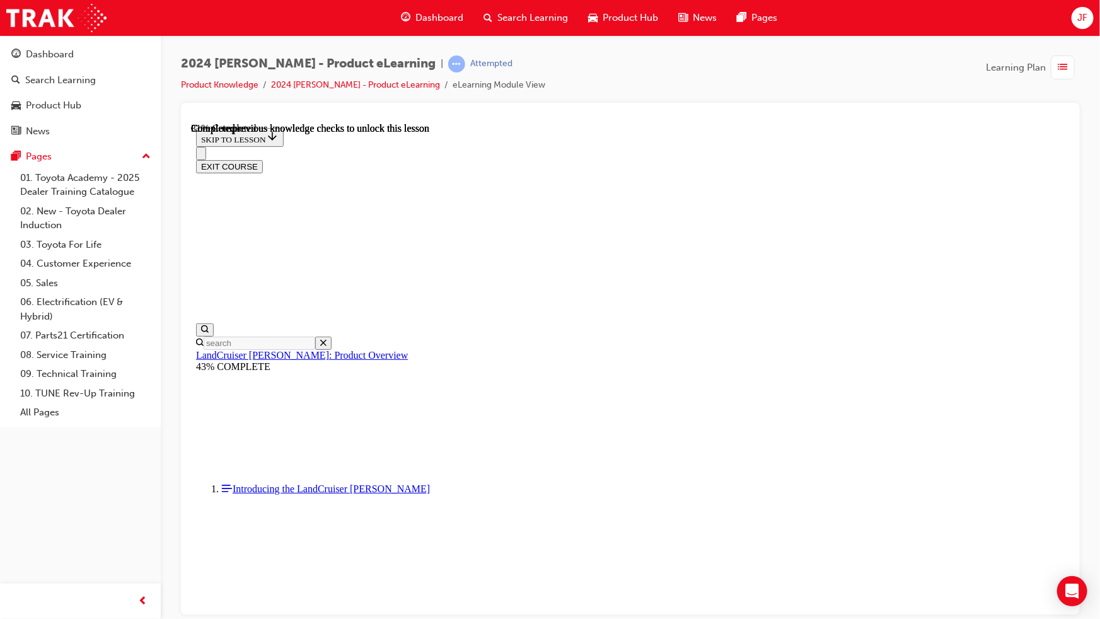
scroll to position [1834, 0]
drag, startPoint x: 424, startPoint y: 384, endPoint x: 514, endPoint y: 377, distance: 90.4
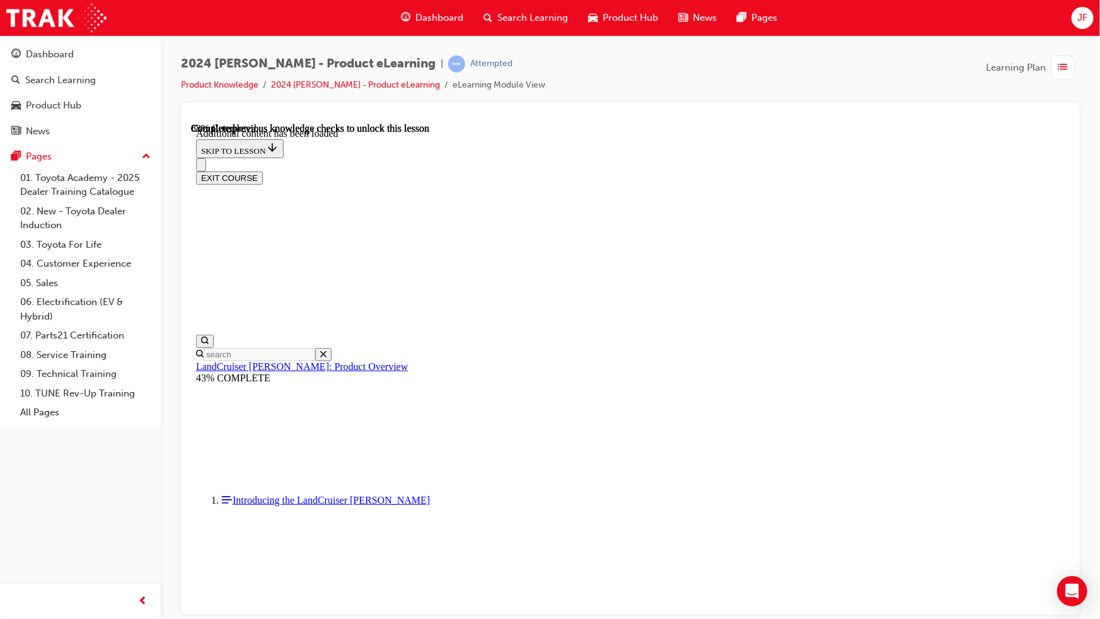
scroll to position [4493, 0]
checkbox input "true"
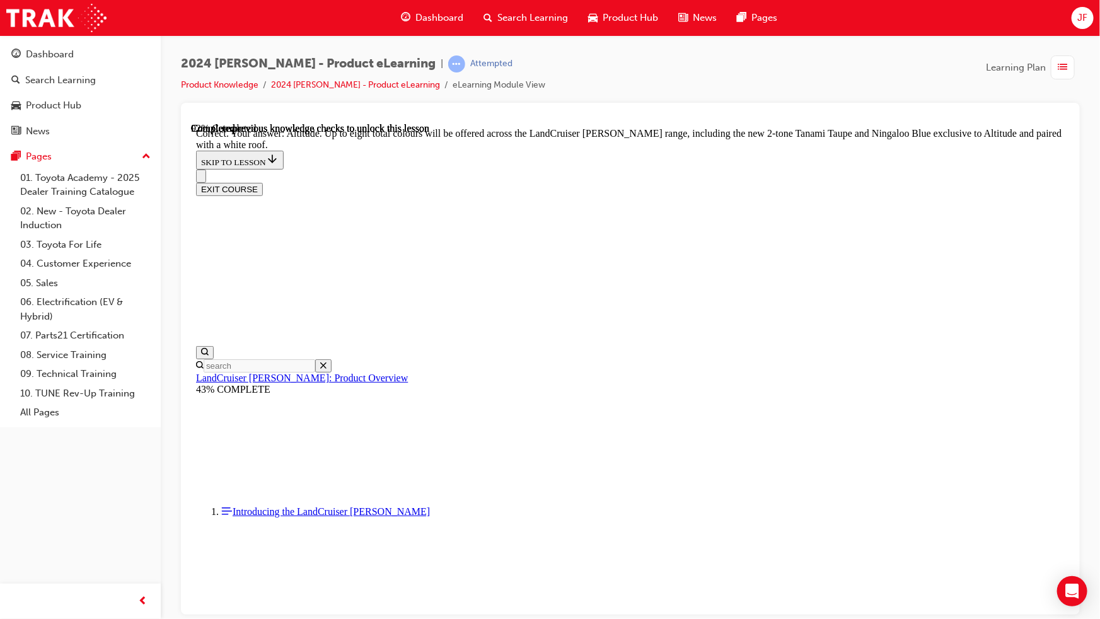
scroll to position [5066, 0]
checkbox input "true"
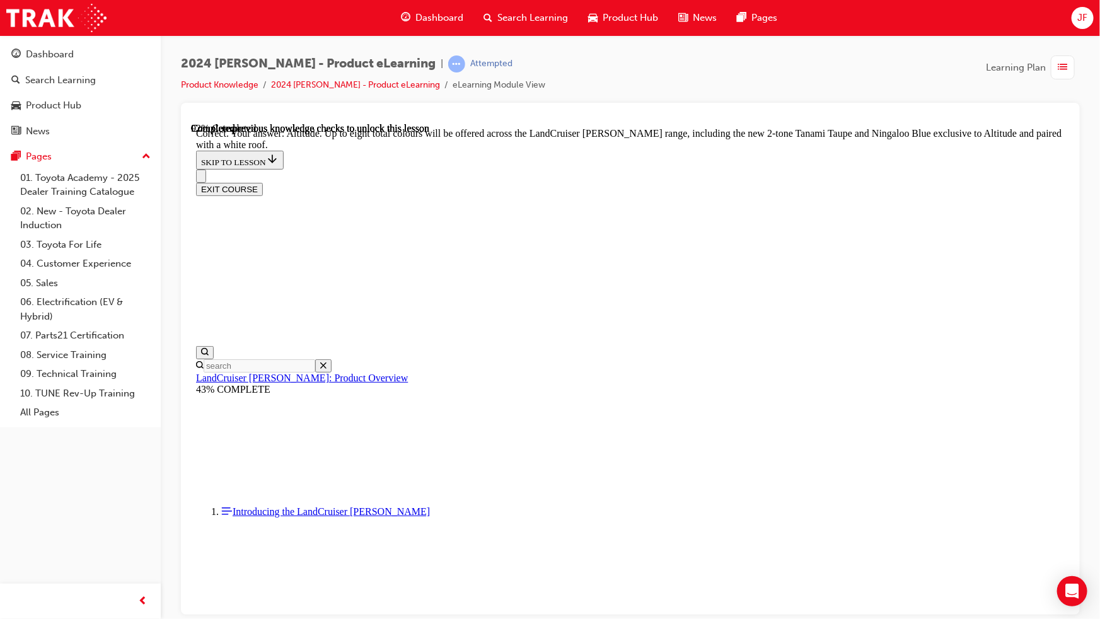
checkbox input "true"
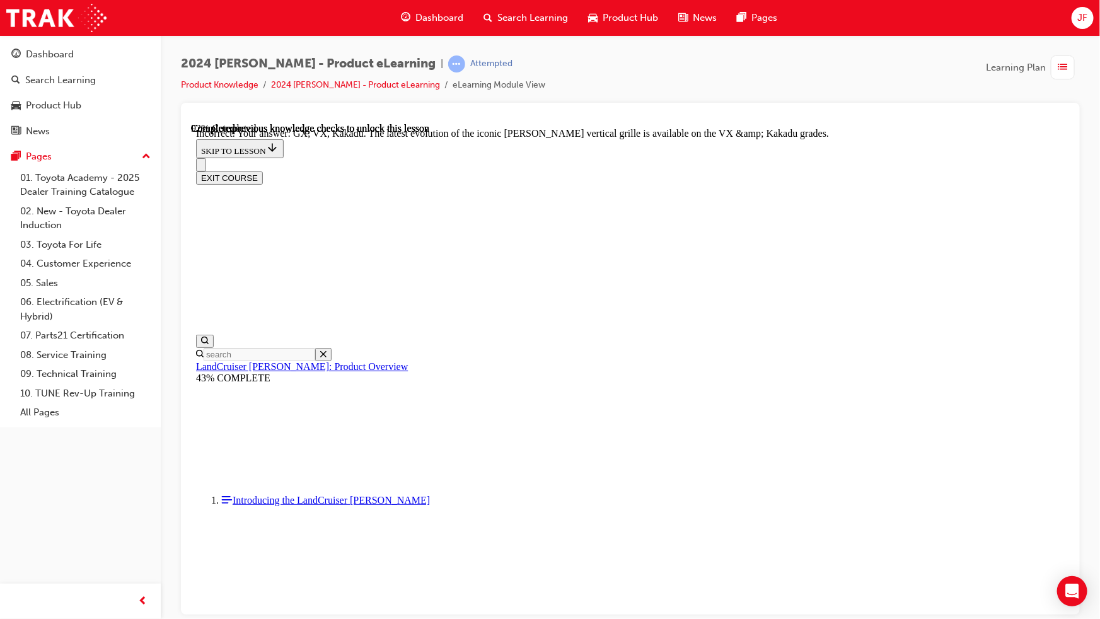
scroll to position [5408, 0]
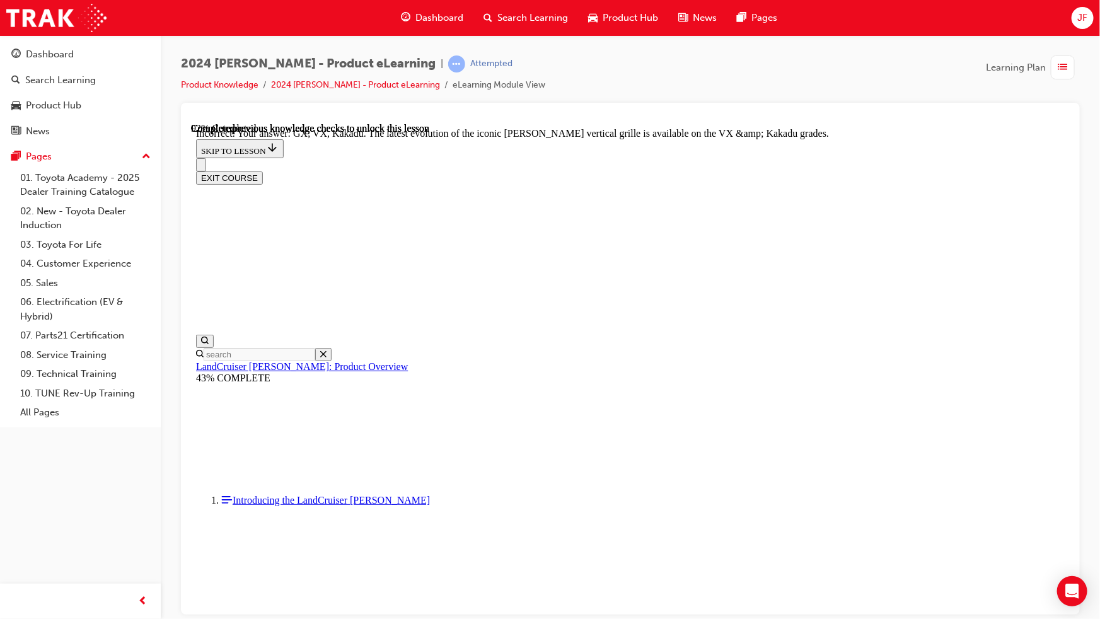
checkbox input "true"
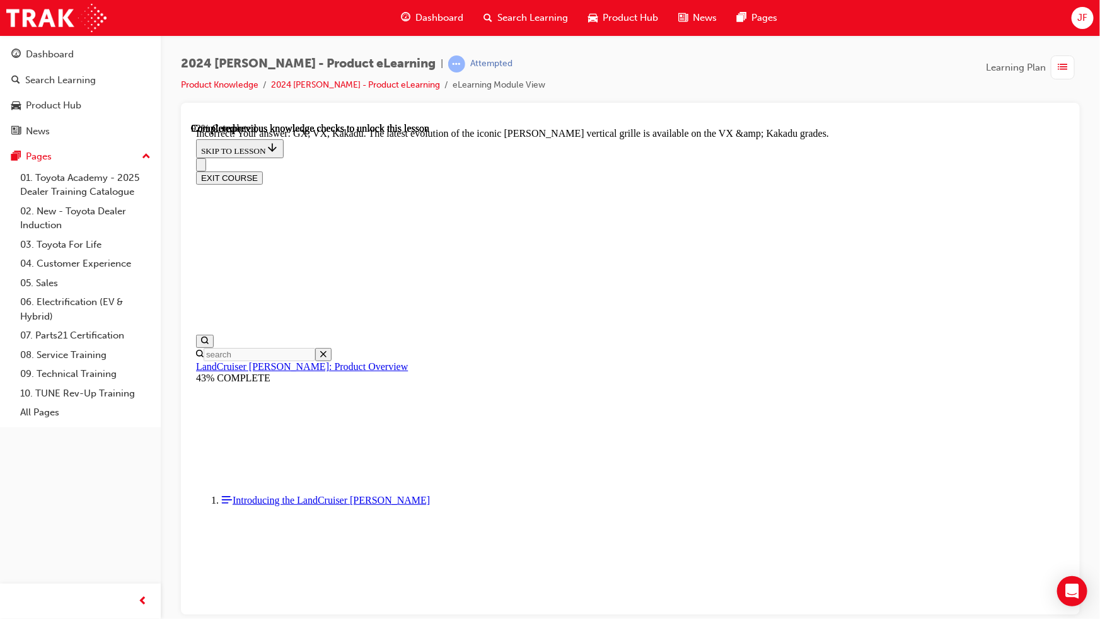
checkbox input "false"
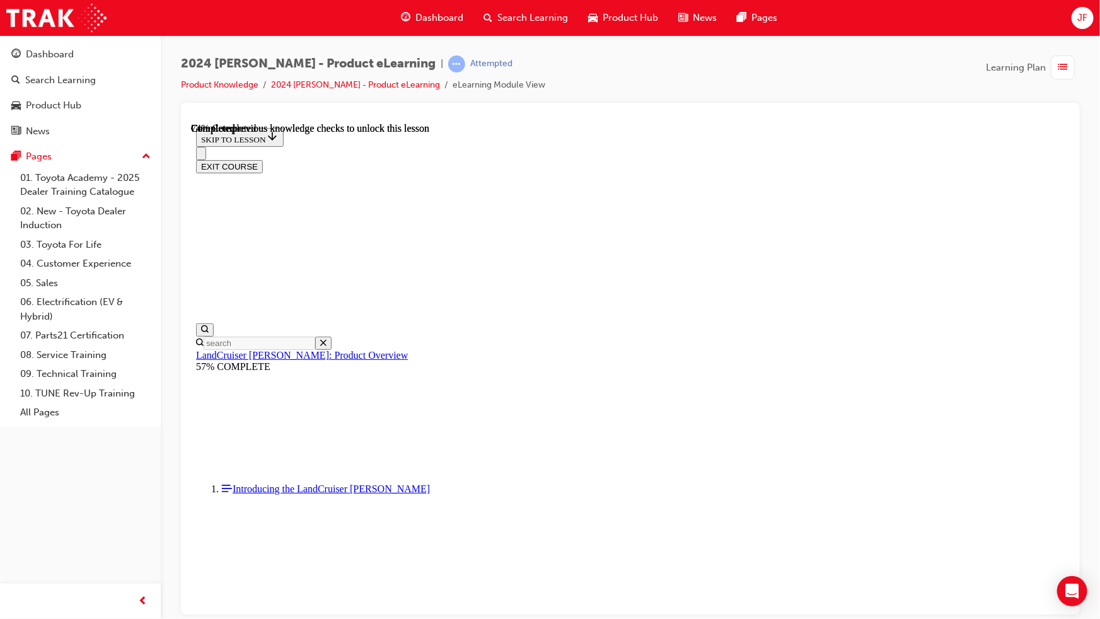
scroll to position [2903, 0]
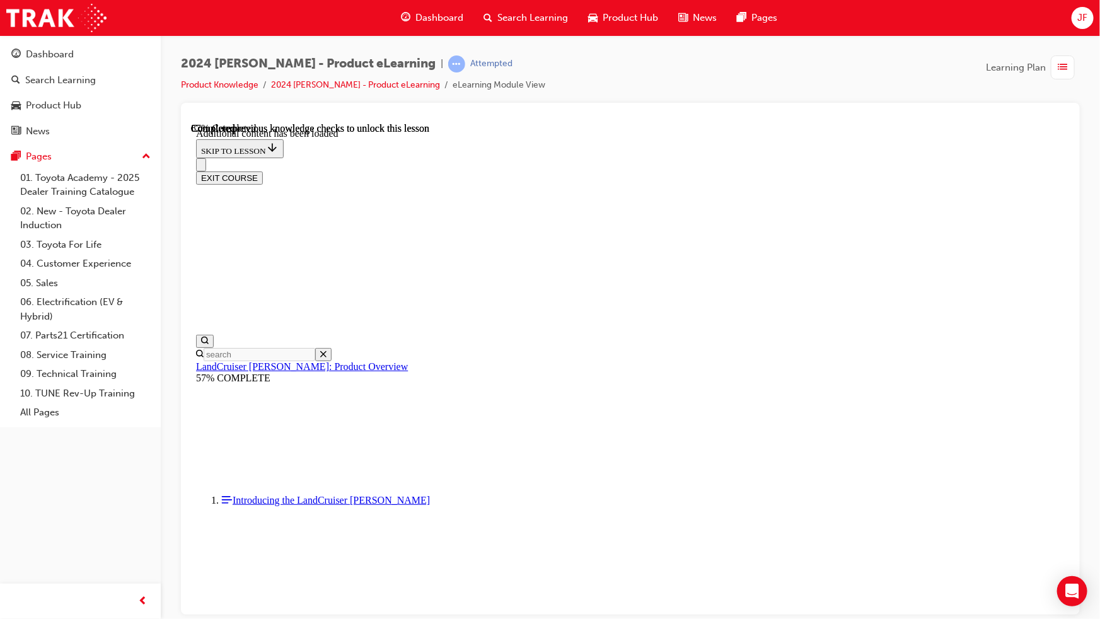
scroll to position [3259, 0]
radio input "true"
drag, startPoint x: 693, startPoint y: 478, endPoint x: 688, endPoint y: 473, distance: 6.7
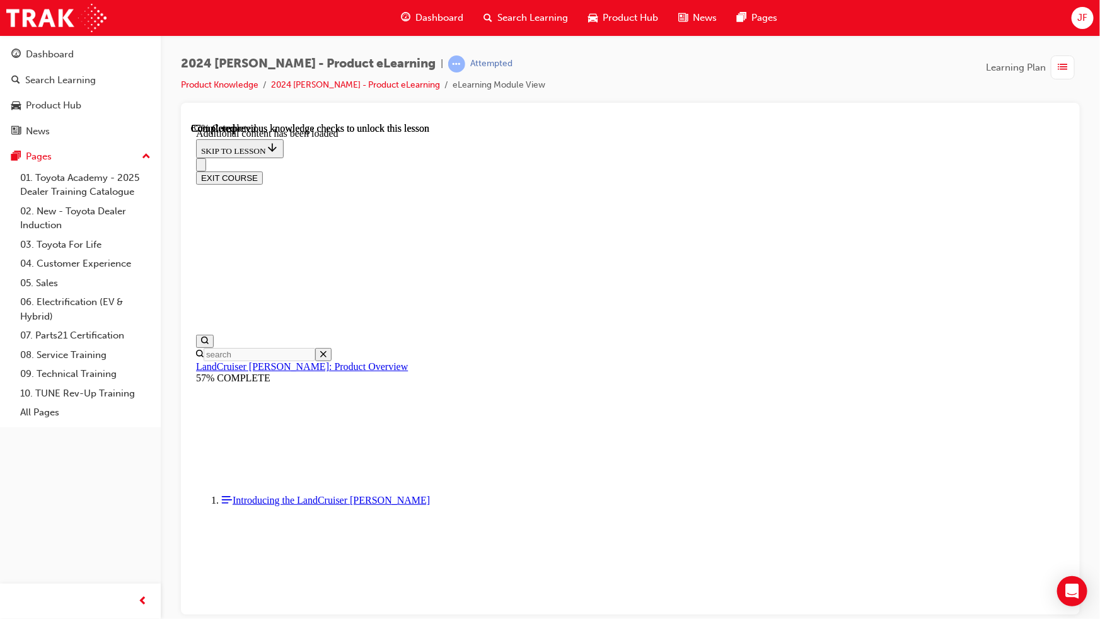
radio input "true"
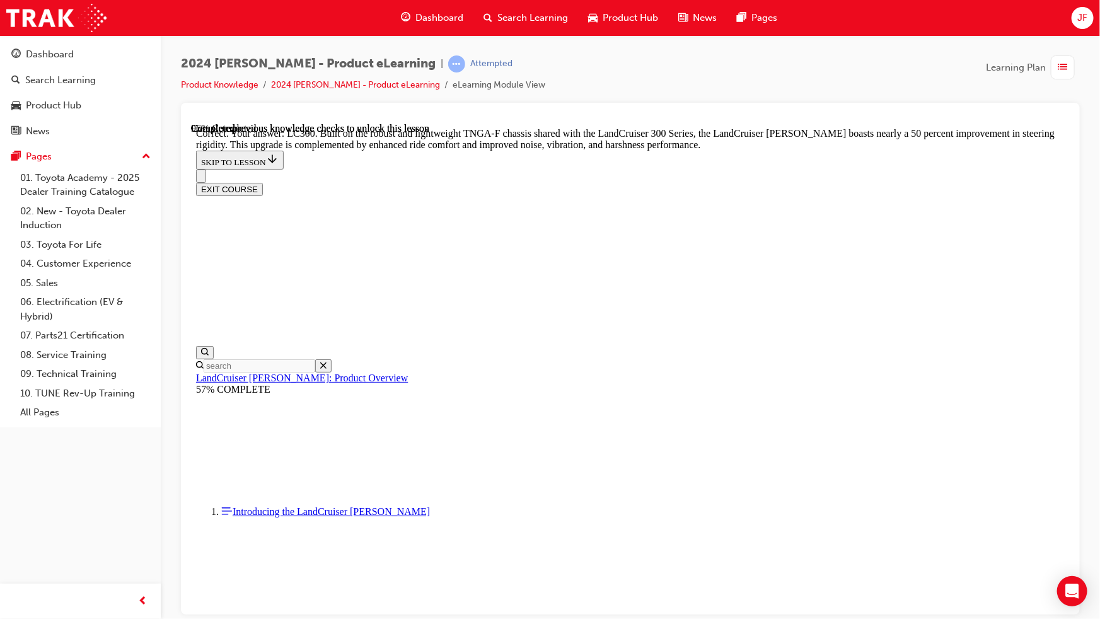
scroll to position [4062, 0]
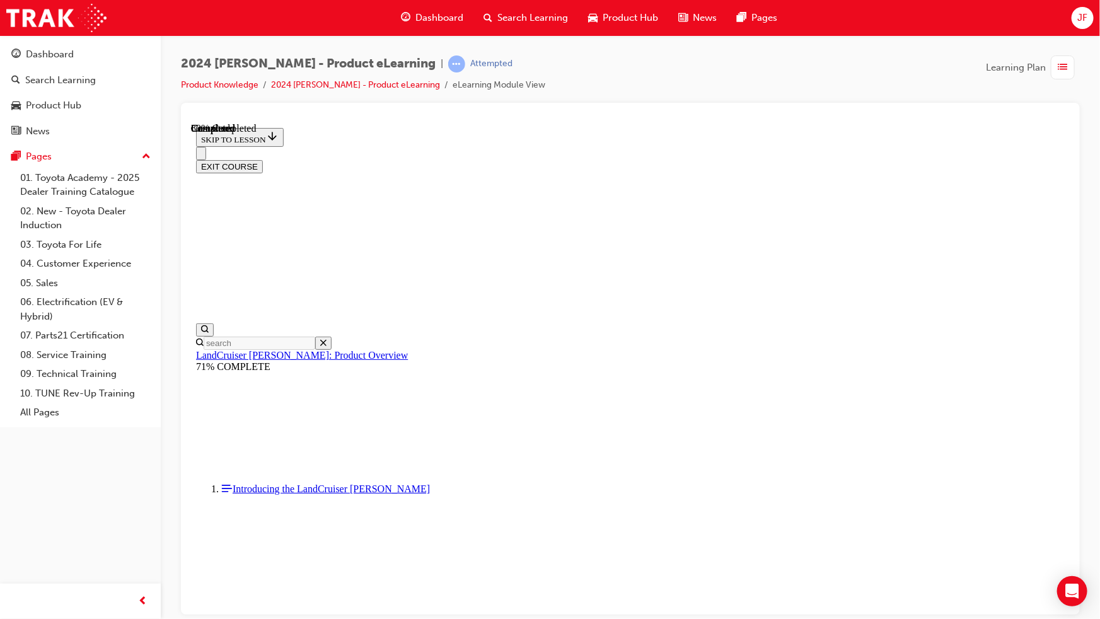
scroll to position [1360, 0]
click at [262, 159] on button "EXIT COURSE" at bounding box center [228, 165] width 67 height 13
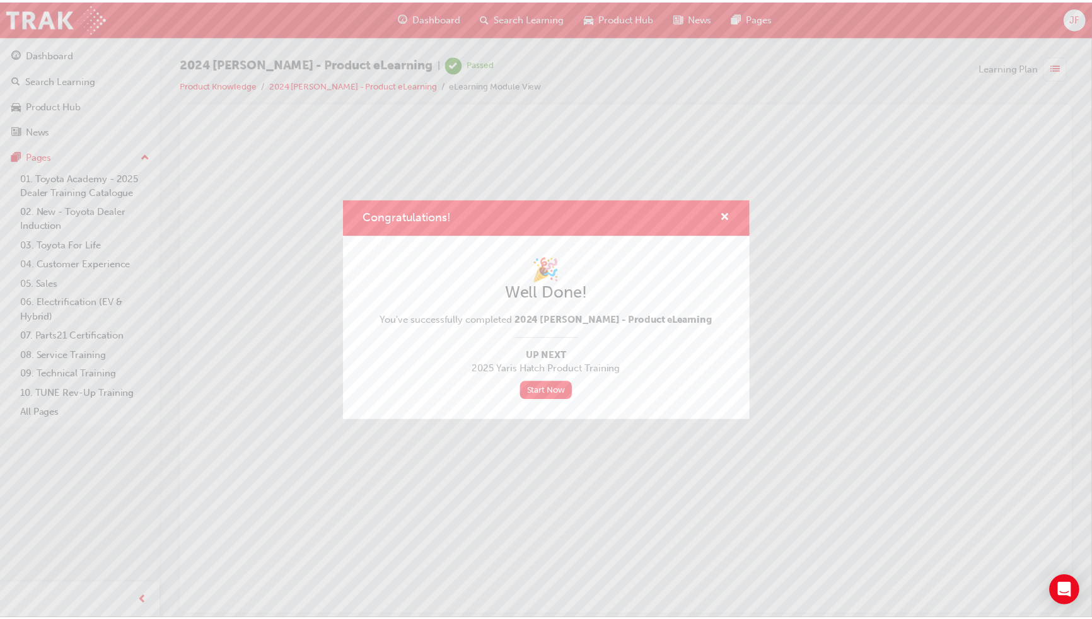
scroll to position [0, 0]
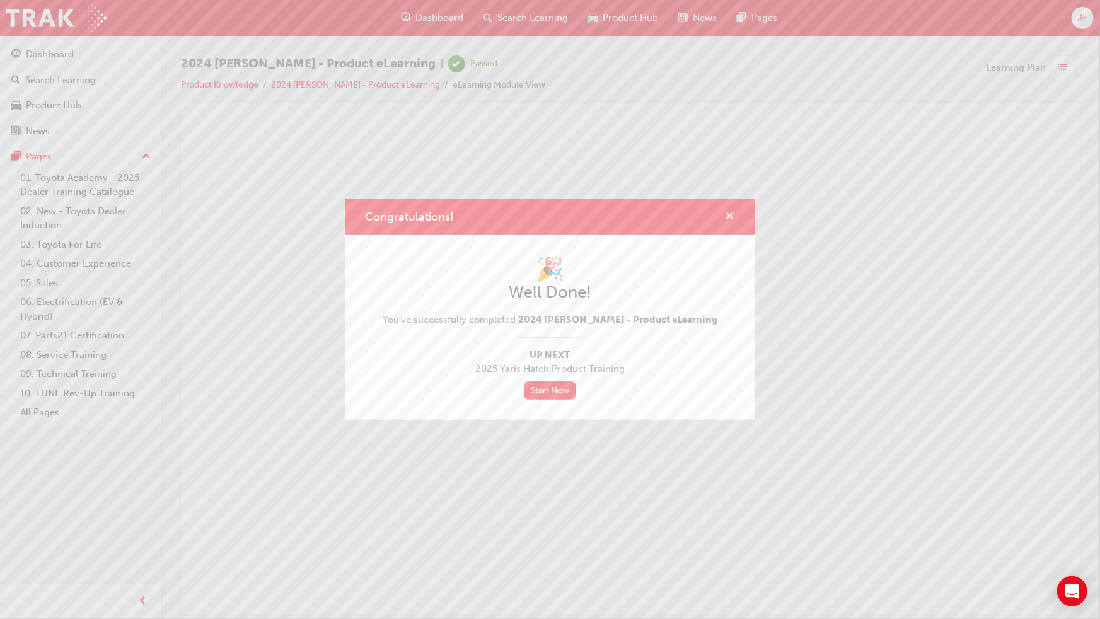
click at [732, 217] on span "cross-icon" at bounding box center [729, 217] width 9 height 11
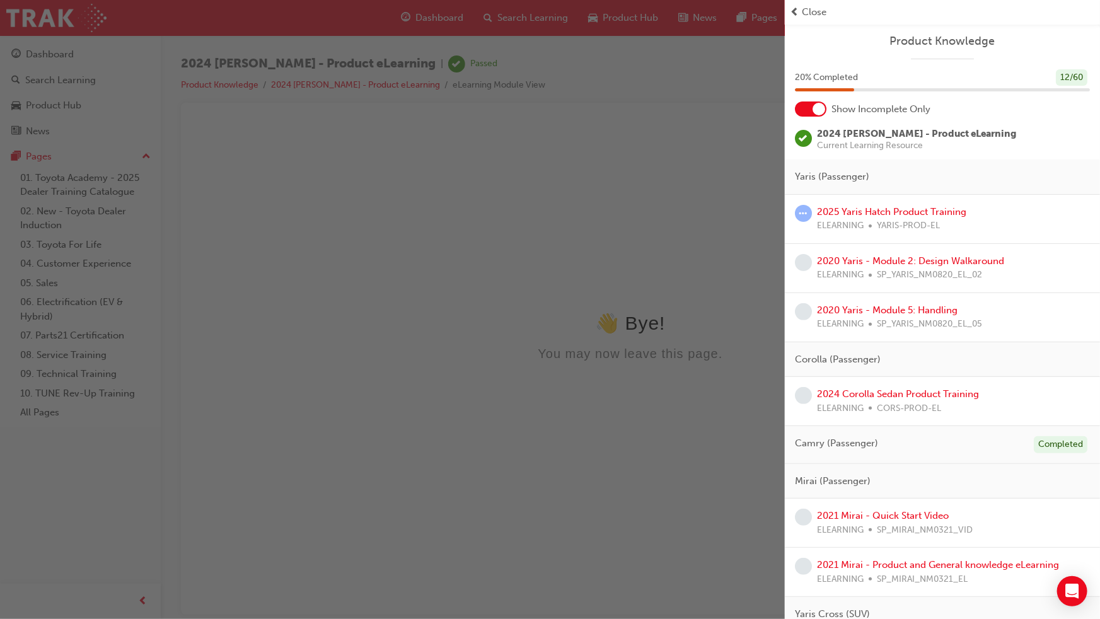
click at [809, 11] on span "Close" at bounding box center [814, 12] width 25 height 14
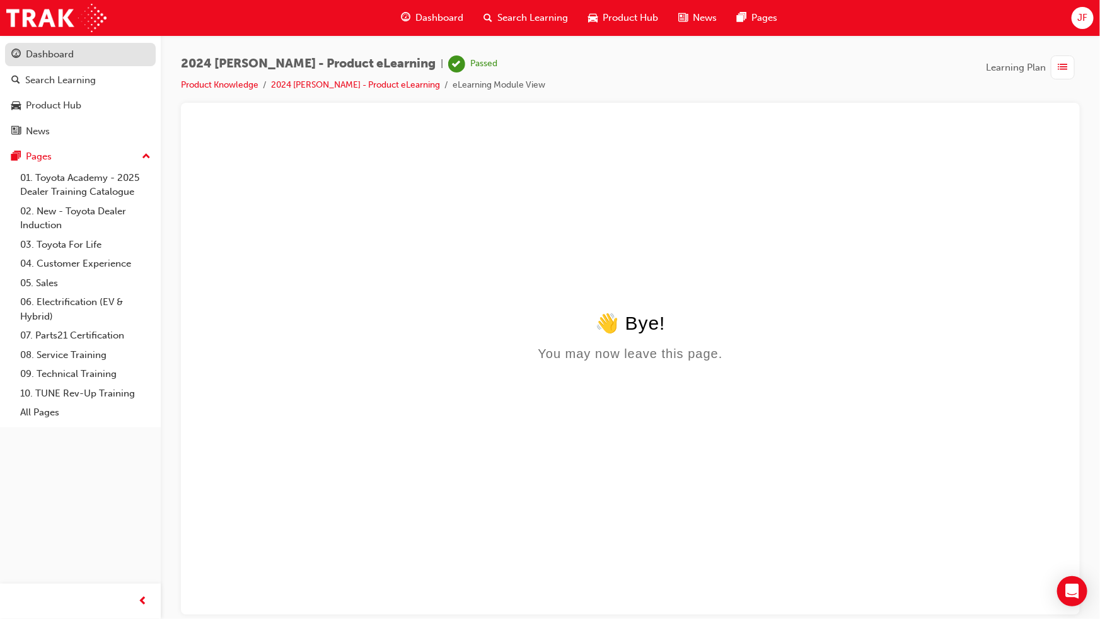
click at [93, 57] on div "Dashboard" at bounding box center [80, 55] width 138 height 16
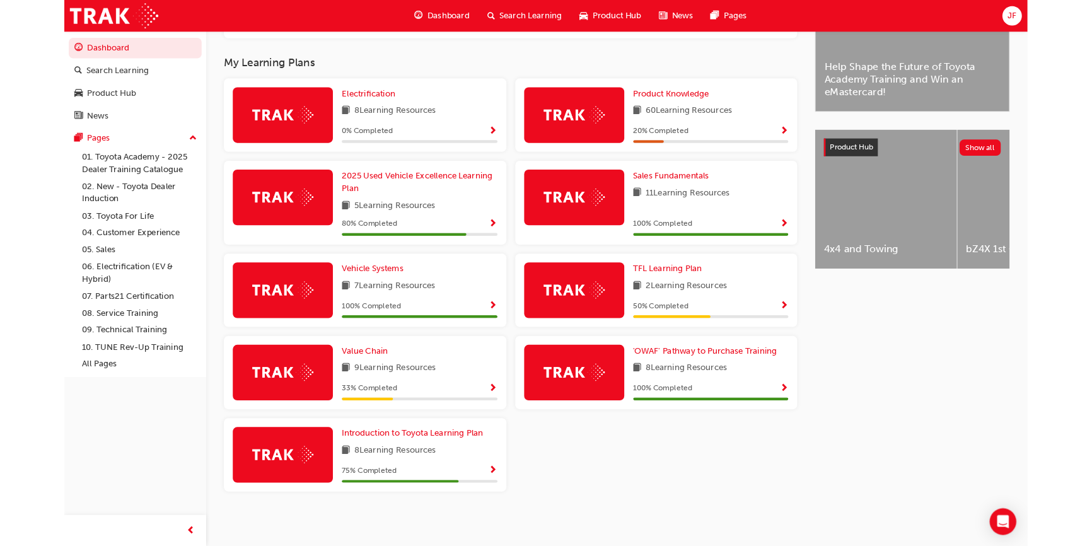
scroll to position [273, 0]
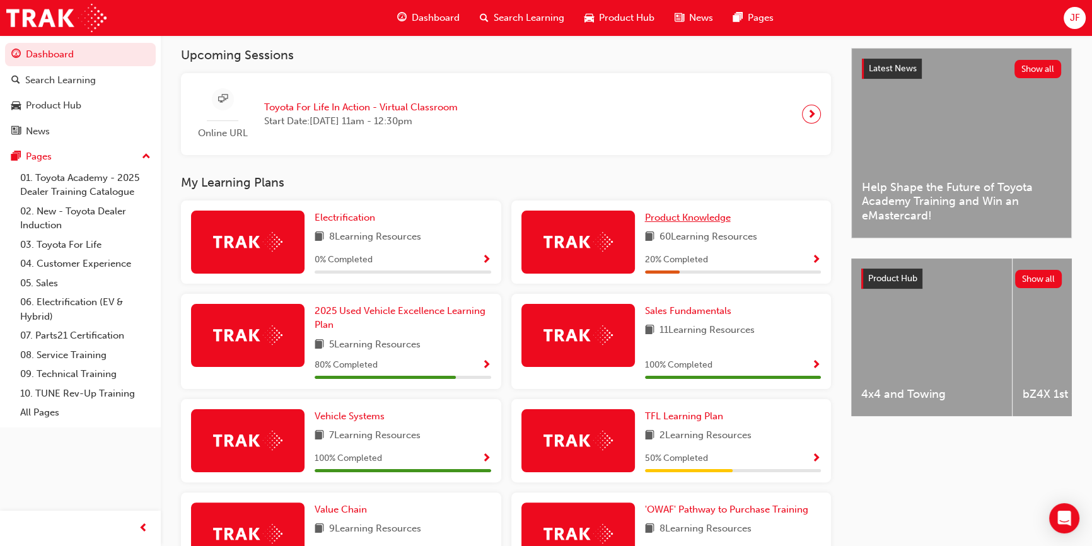
click at [674, 221] on span "Product Knowledge" at bounding box center [688, 217] width 86 height 11
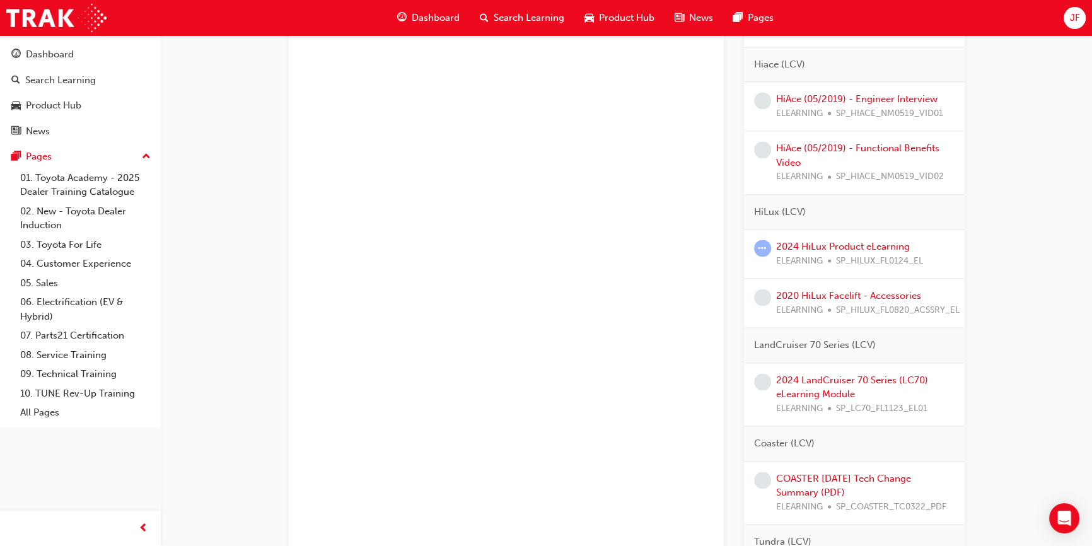
scroll to position [2234, 0]
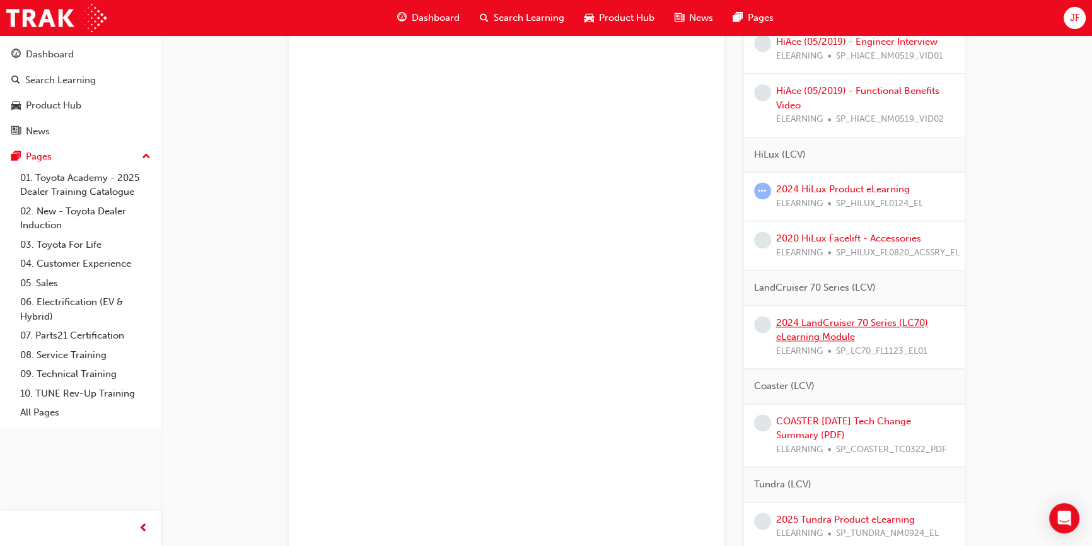
click at [812, 343] on link "2024 LandCruiser 70 Series (LC70) eLearning Module" at bounding box center [852, 330] width 152 height 26
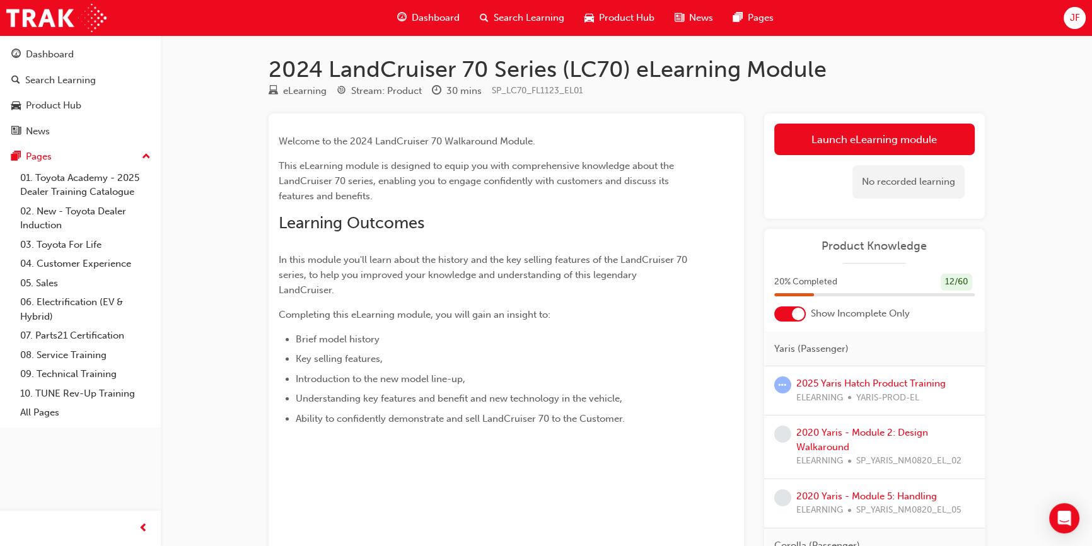
click at [812, 119] on div "Launch eLearning module Learning Plan No recorded learning" at bounding box center [874, 165] width 221 height 105
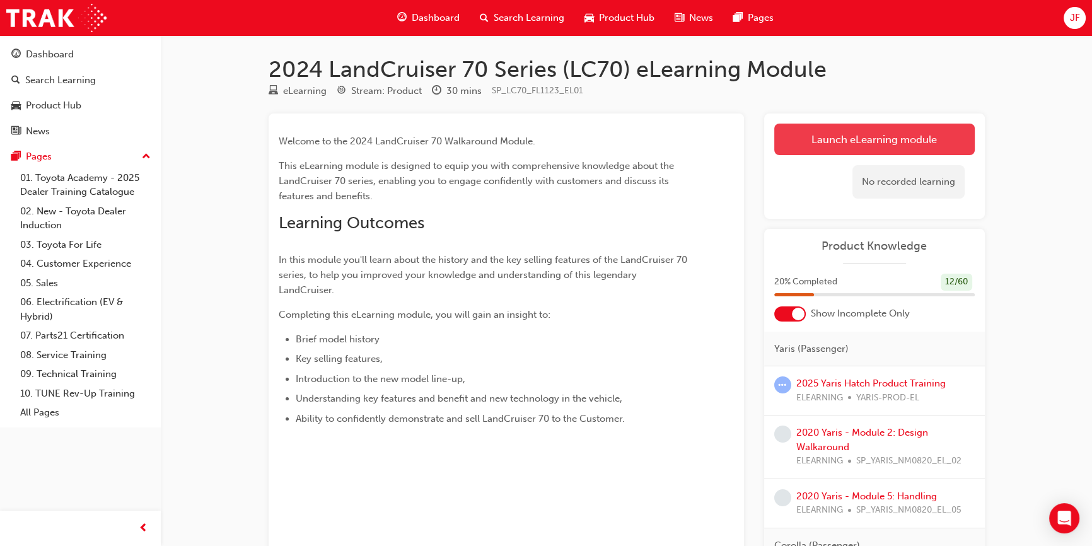
click at [807, 132] on link "Launch eLearning module" at bounding box center [874, 140] width 200 height 32
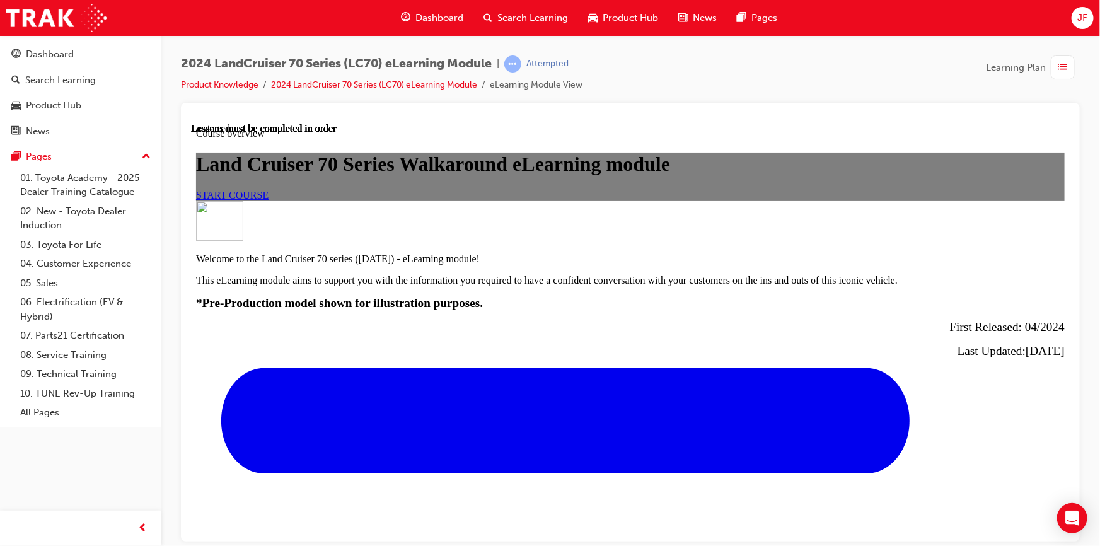
click at [268, 200] on link "START COURSE" at bounding box center [231, 194] width 72 height 11
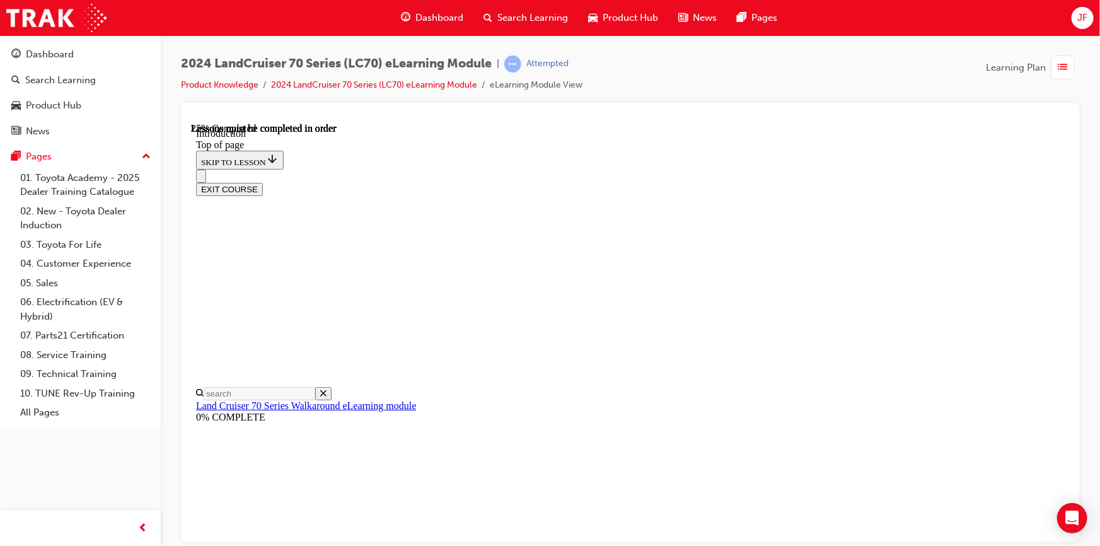
scroll to position [611, 0]
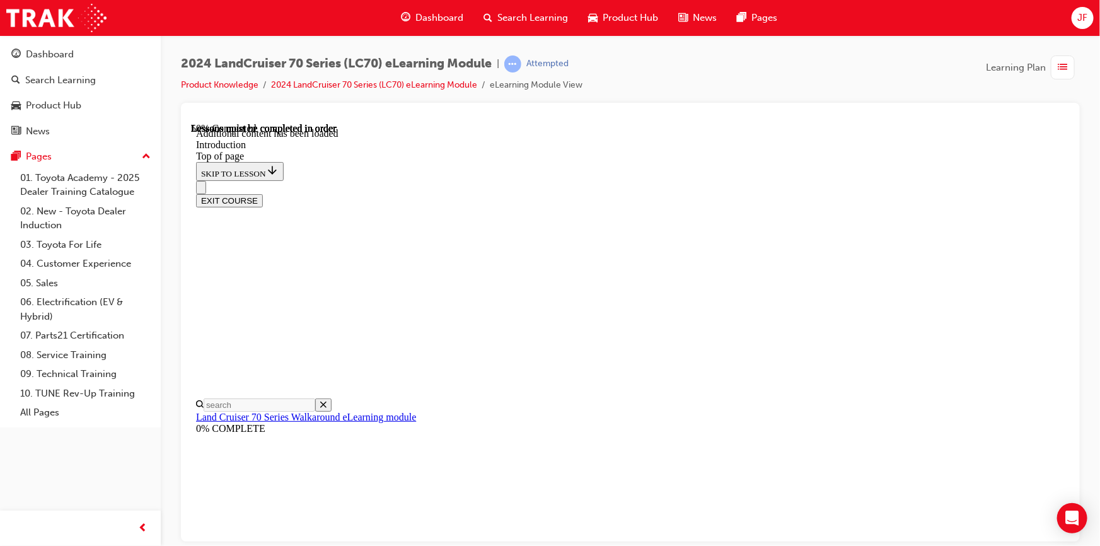
scroll to position [747, 0]
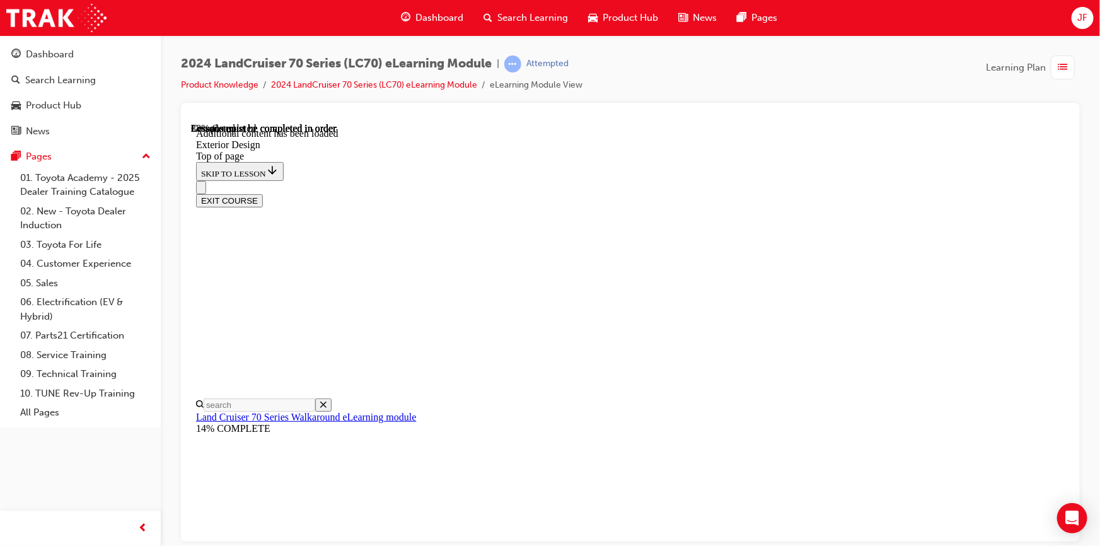
scroll to position [1013, 0]
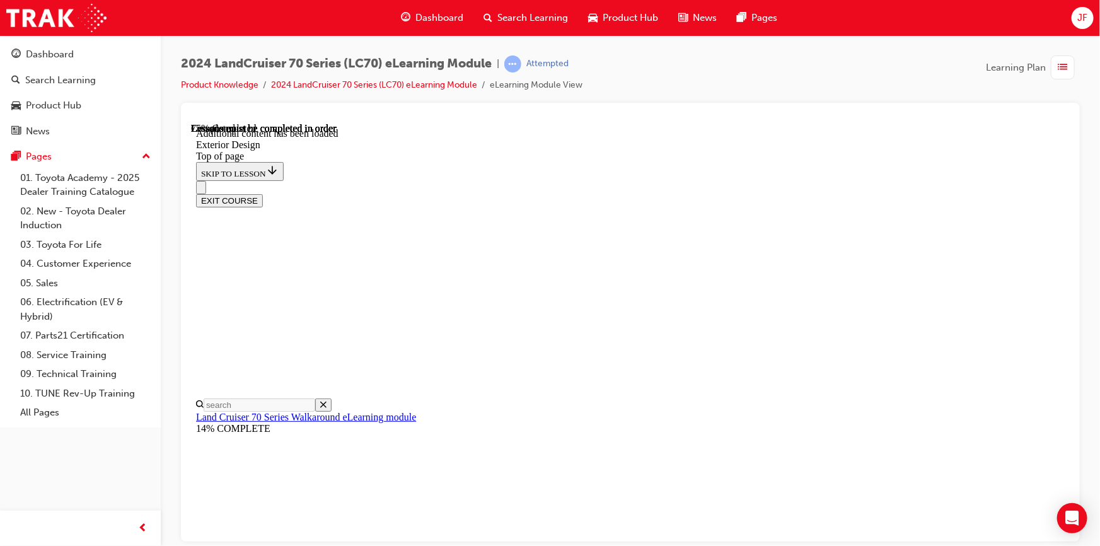
scroll to position [1349, 0]
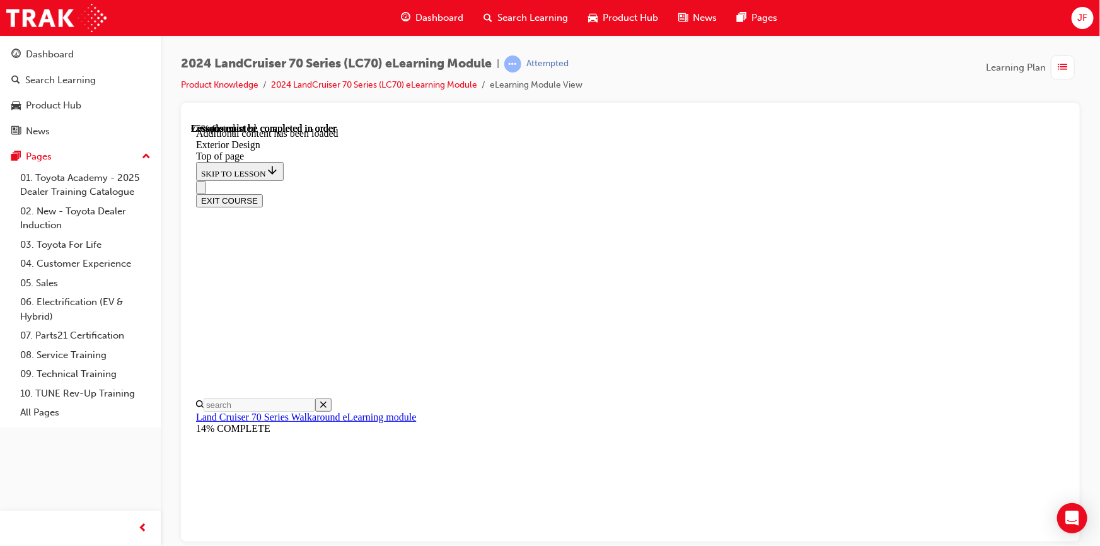
scroll to position [186, 0]
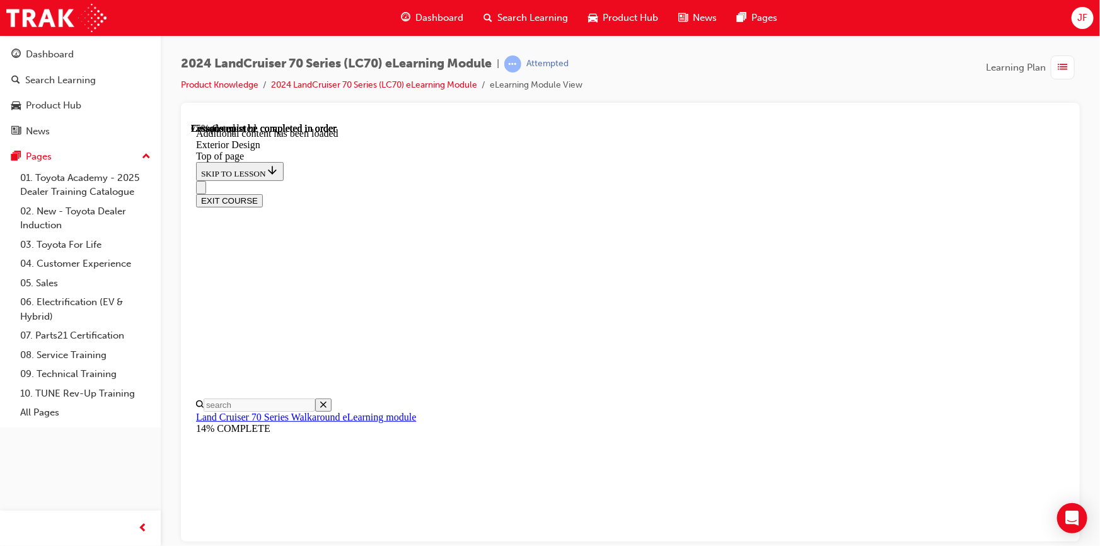
scroll to position [74, 0]
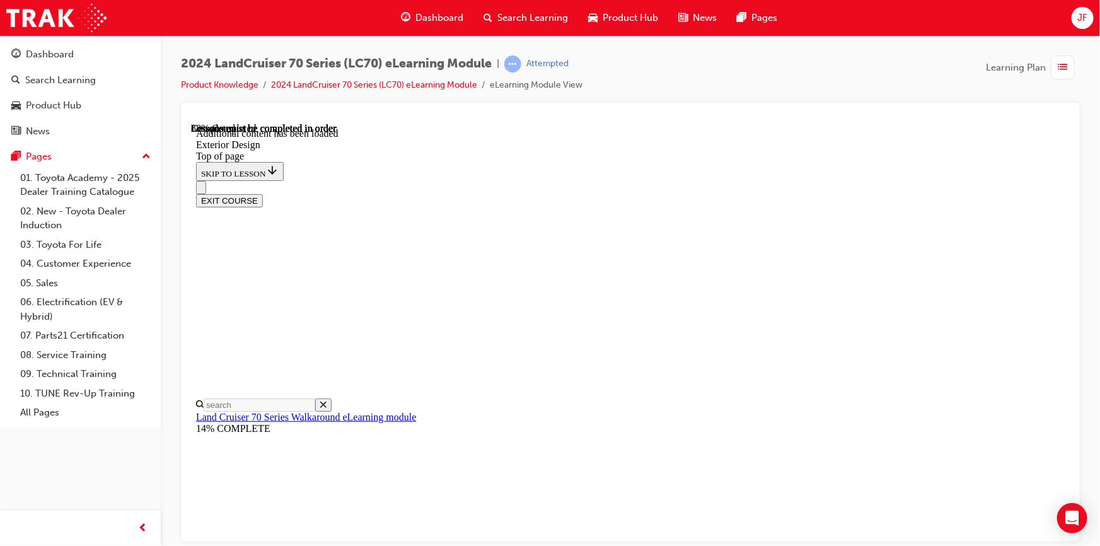
scroll to position [286, 0]
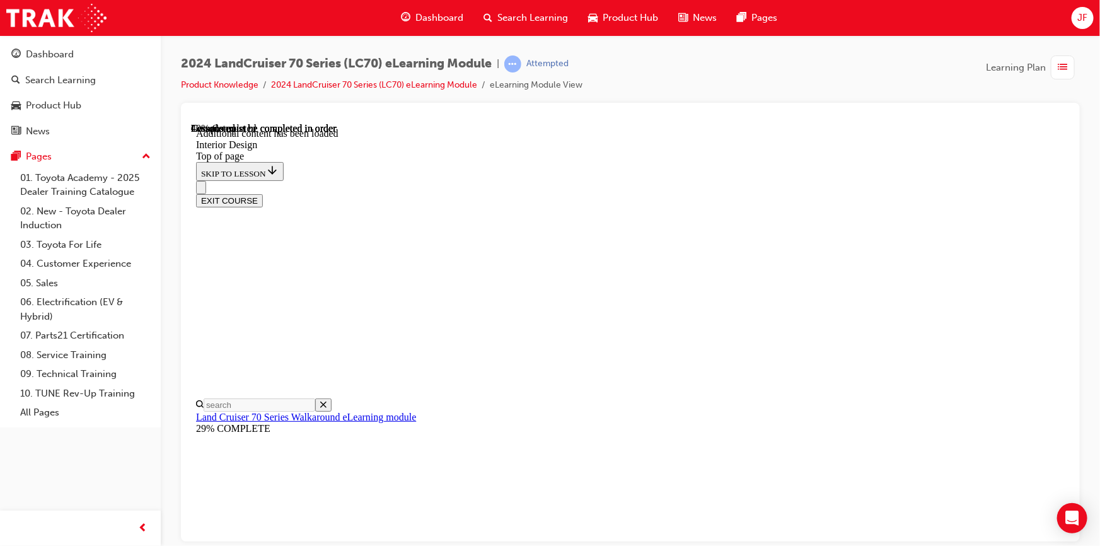
scroll to position [224, 0]
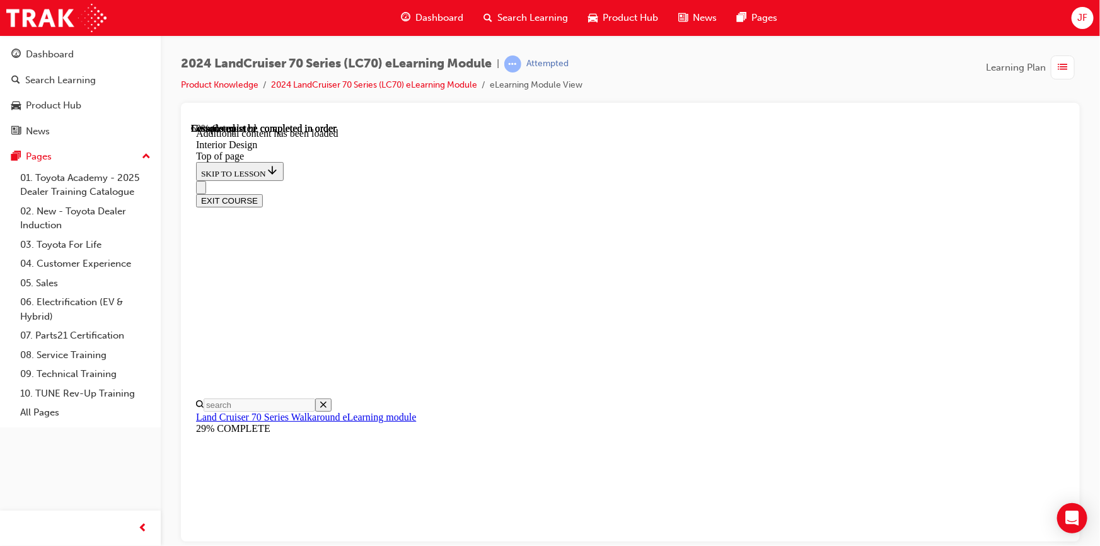
scroll to position [828, 0]
